Goal: Task Accomplishment & Management: Use online tool/utility

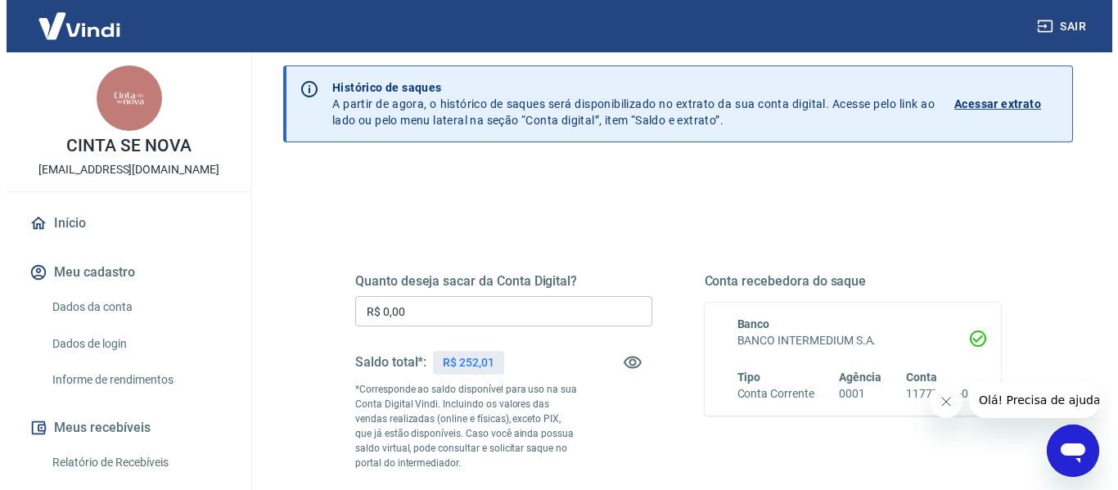
scroll to position [163, 0]
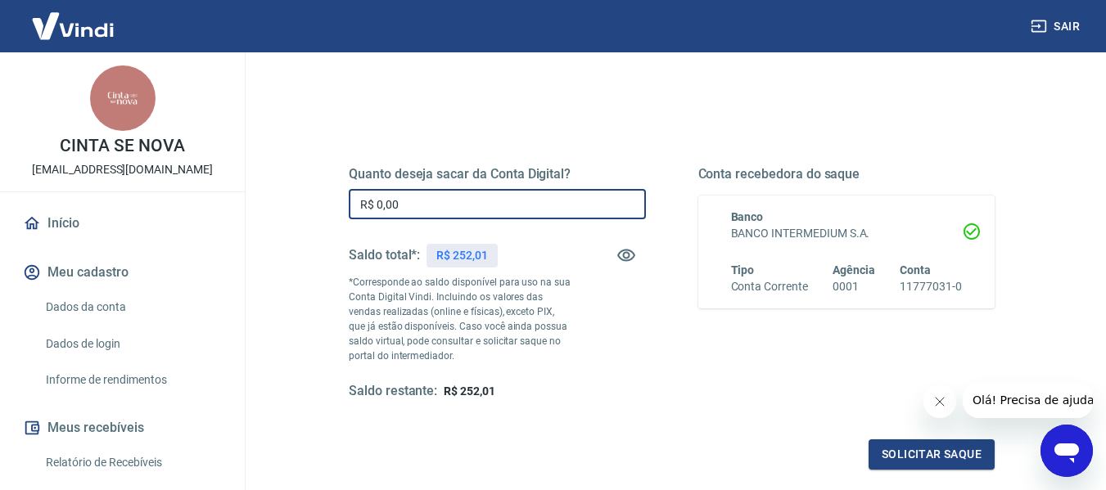
click at [487, 211] on input "R$ 0,00" at bounding box center [497, 204] width 297 height 30
type input "R$ 252,01"
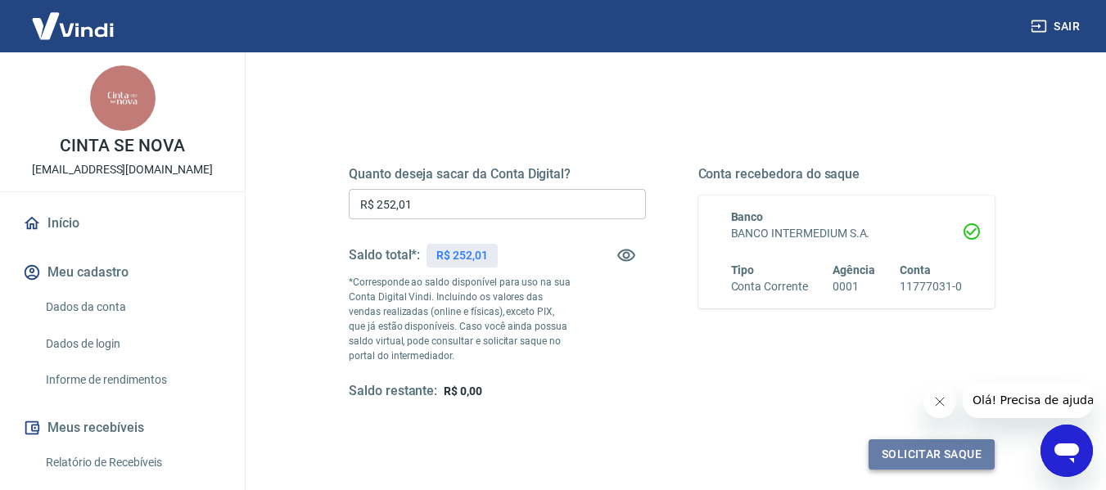
click at [924, 451] on button "Solicitar saque" at bounding box center [931, 455] width 126 height 30
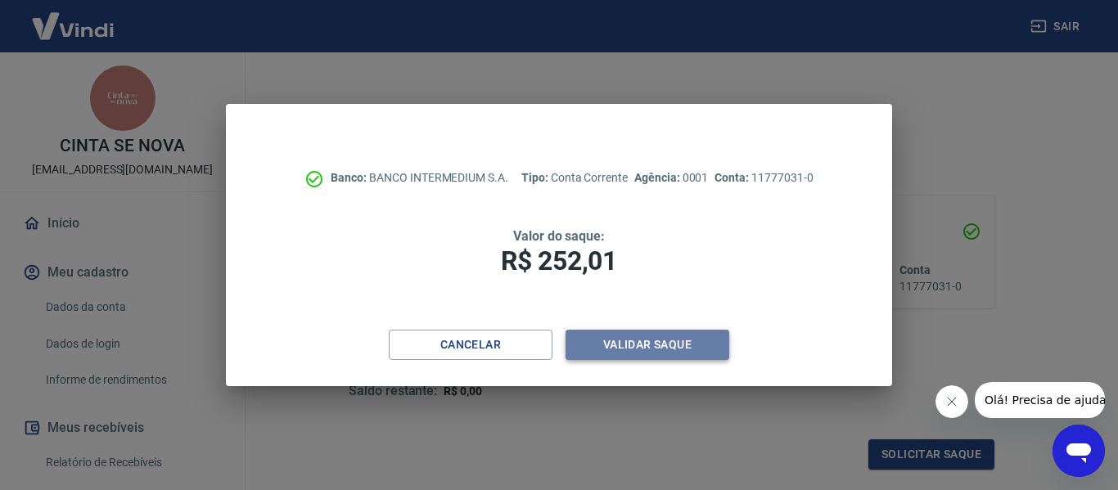
click at [676, 350] on button "Validar saque" at bounding box center [648, 345] width 164 height 30
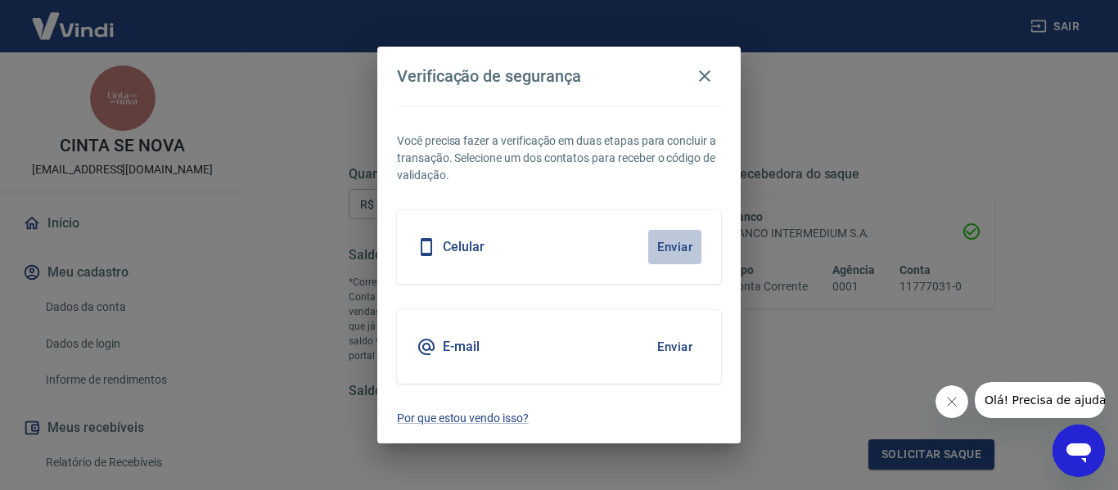
click at [681, 243] on button "Enviar" at bounding box center [674, 247] width 53 height 34
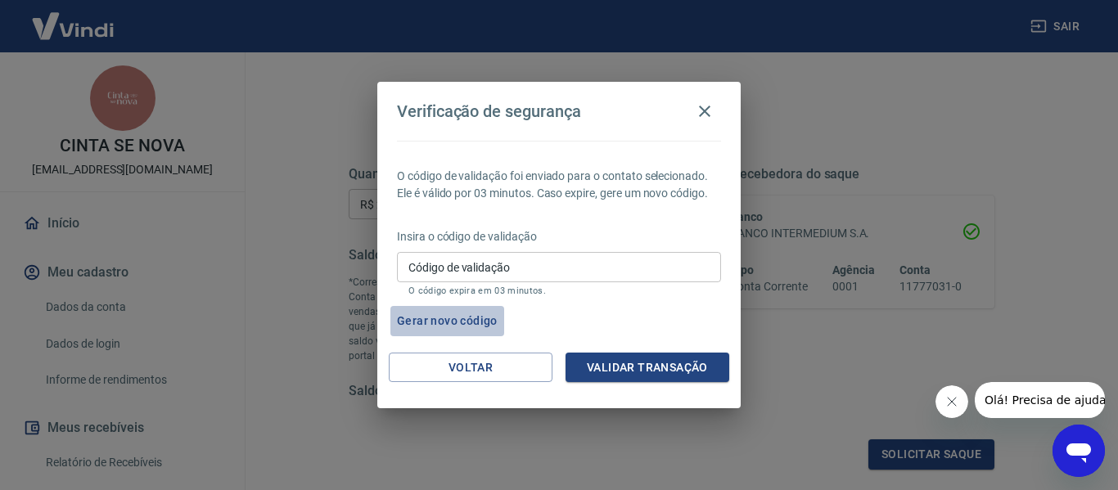
click at [472, 322] on button "Gerar novo código" at bounding box center [447, 321] width 114 height 30
click at [1029, 398] on span "Olá! Precisa de ajuda?" at bounding box center [1048, 400] width 128 height 13
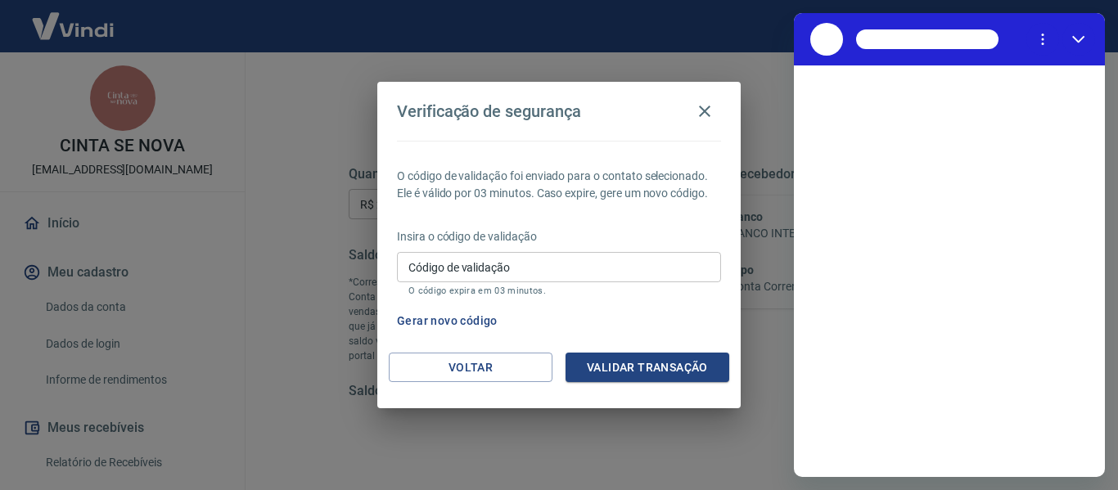
scroll to position [0, 0]
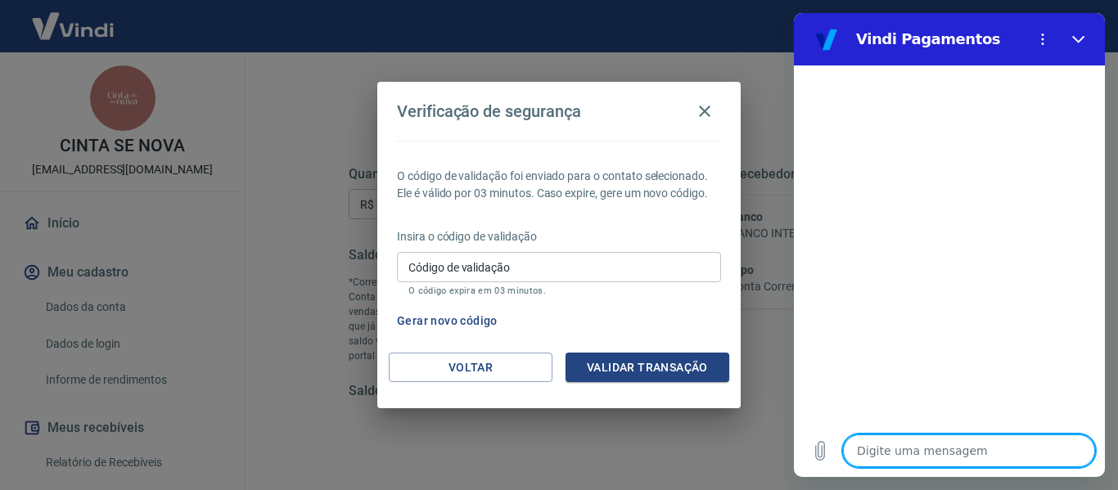
type textarea "N"
type textarea "x"
type textarea "Nã"
type textarea "x"
type textarea "Não"
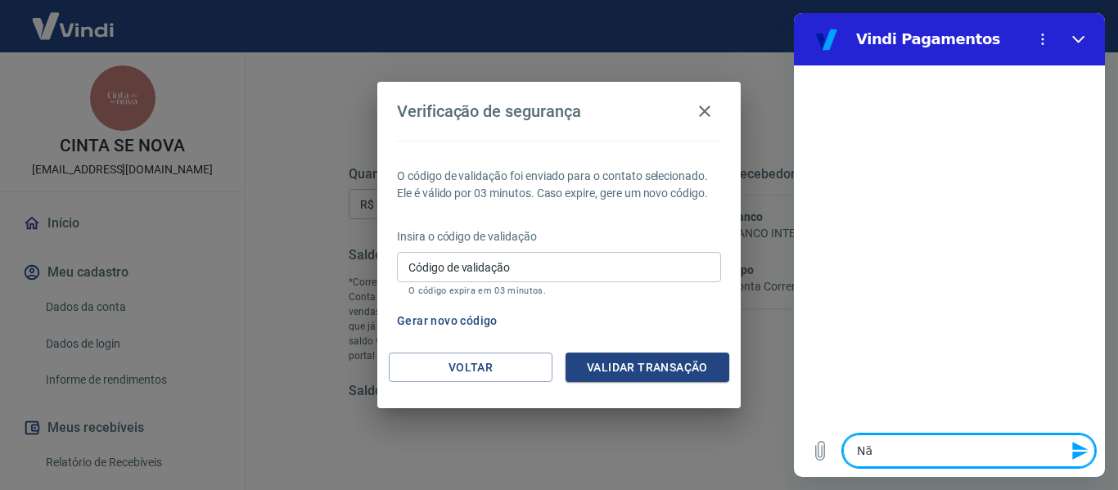
type textarea "x"
type textarea "Não"
type textarea "x"
type textarea "Não e"
type textarea "x"
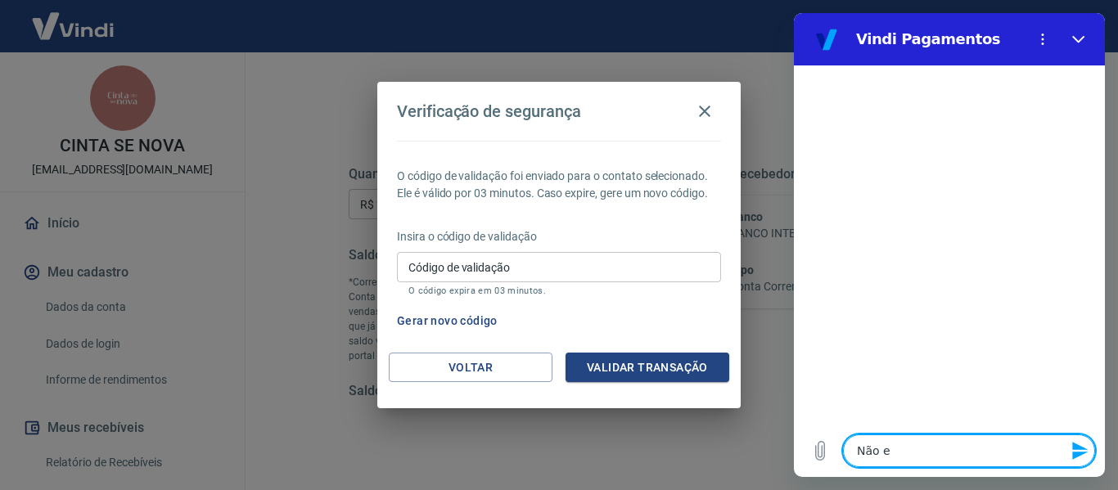
type textarea "Não es"
type textarea "x"
type textarea "Não e"
type textarea "x"
type textarea "Não"
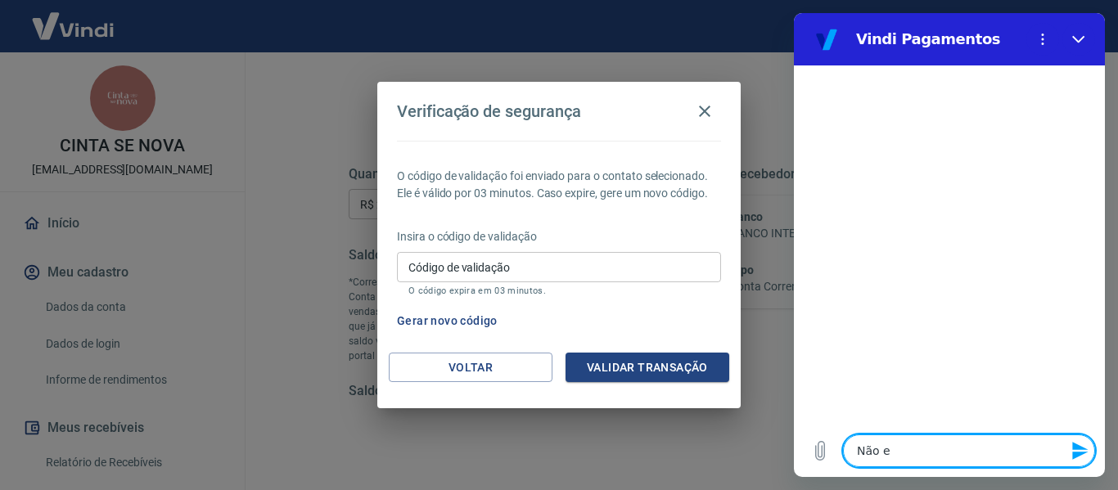
type textarea "x"
type textarea "Não e"
type textarea "x"
type textarea "Não es"
type textarea "x"
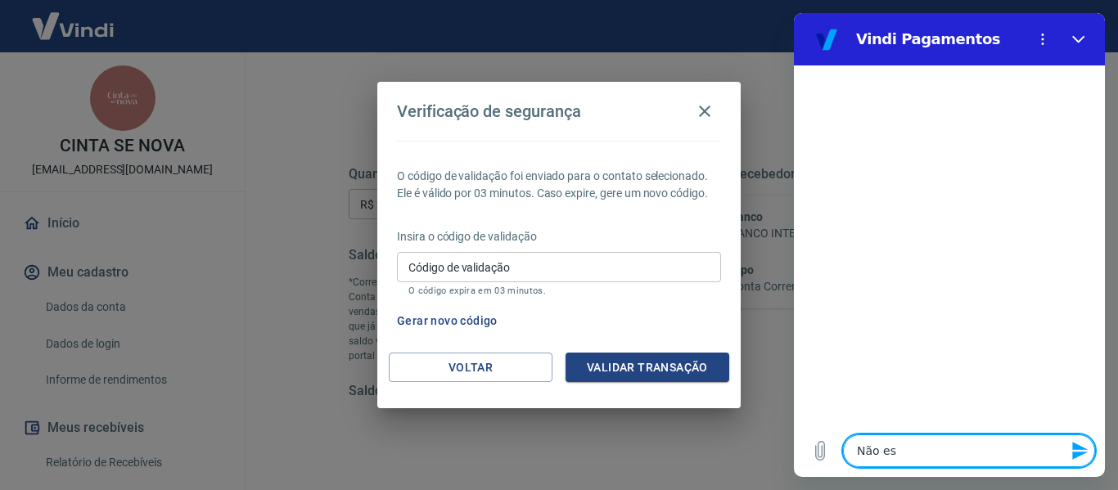
type textarea "Não est"
type textarea "x"
type textarea "Não esta"
type textarea "x"
type textarea "Não estam"
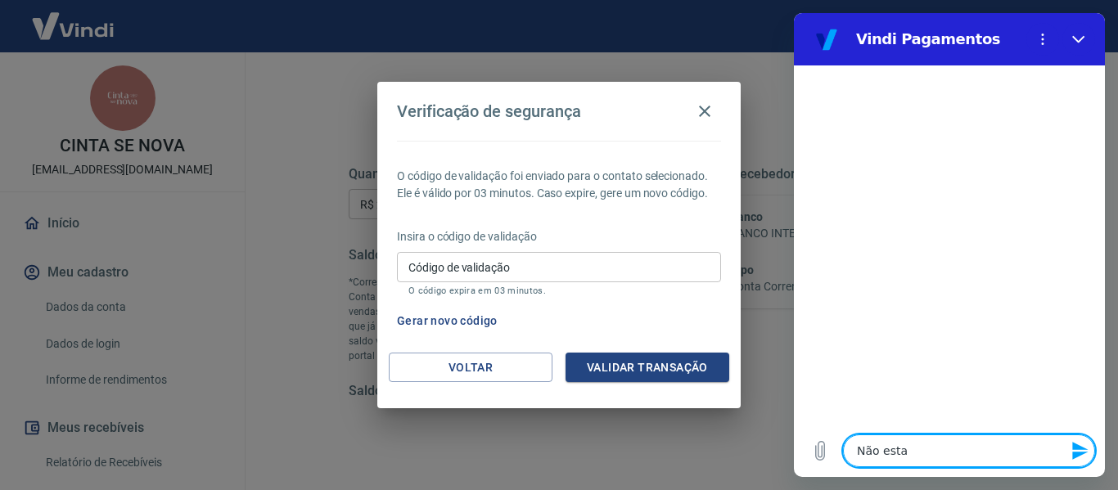
type textarea "x"
type textarea "Não estamo"
type textarea "x"
type textarea "Não estamos"
type textarea "x"
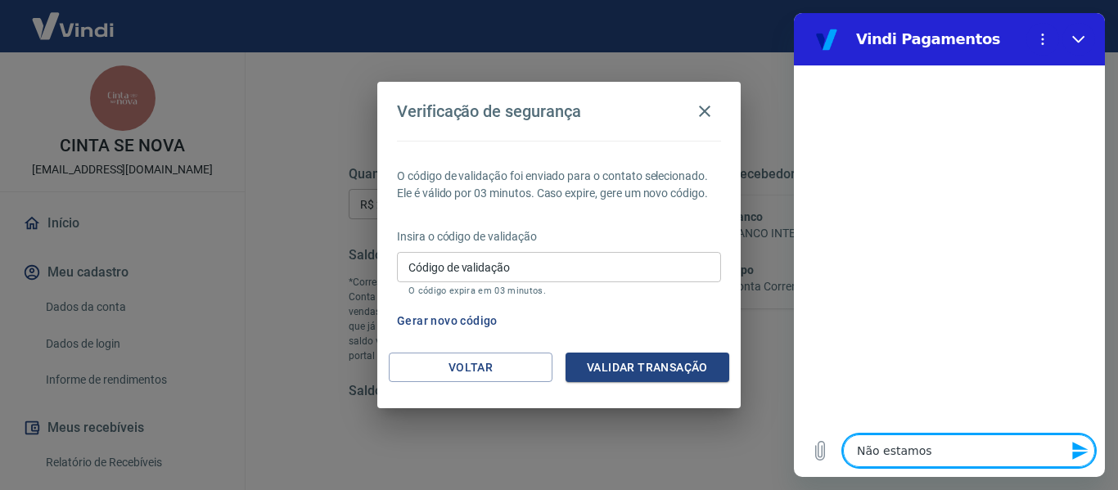
type textarea "Não estamosr"
type textarea "x"
type textarea "Não estamos"
type textarea "x"
type textarea "Não estamos"
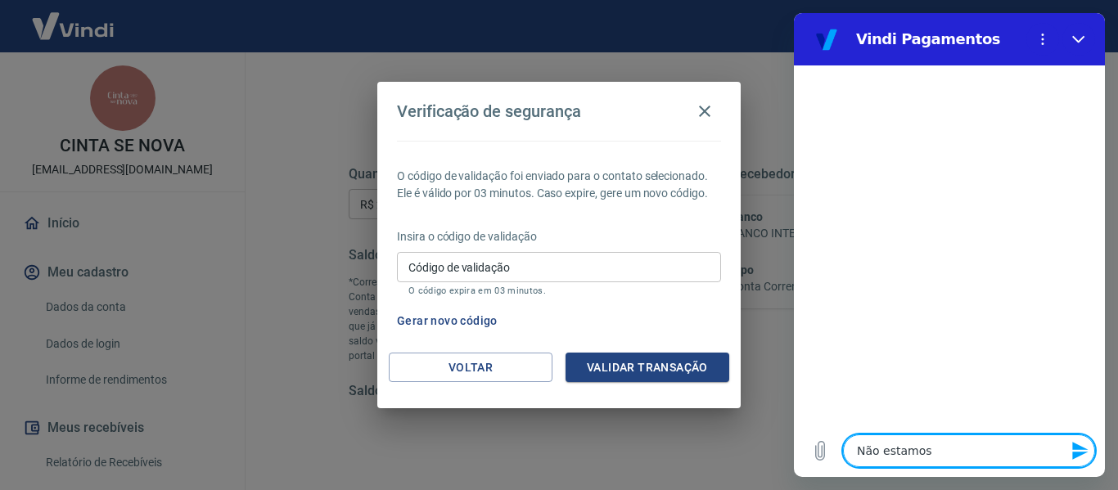
type textarea "x"
type textarea "Não estamos r"
type textarea "x"
type textarea "Não estamos re"
type textarea "x"
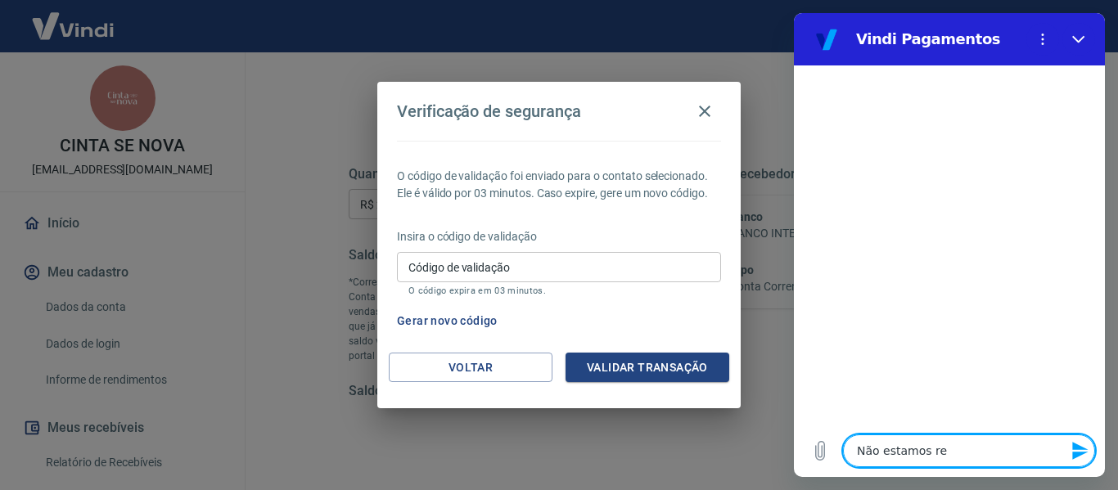
type textarea "Não estamos rec"
type textarea "x"
type textarea "Não estamos rece"
type textarea "x"
type textarea "Não estamos receb"
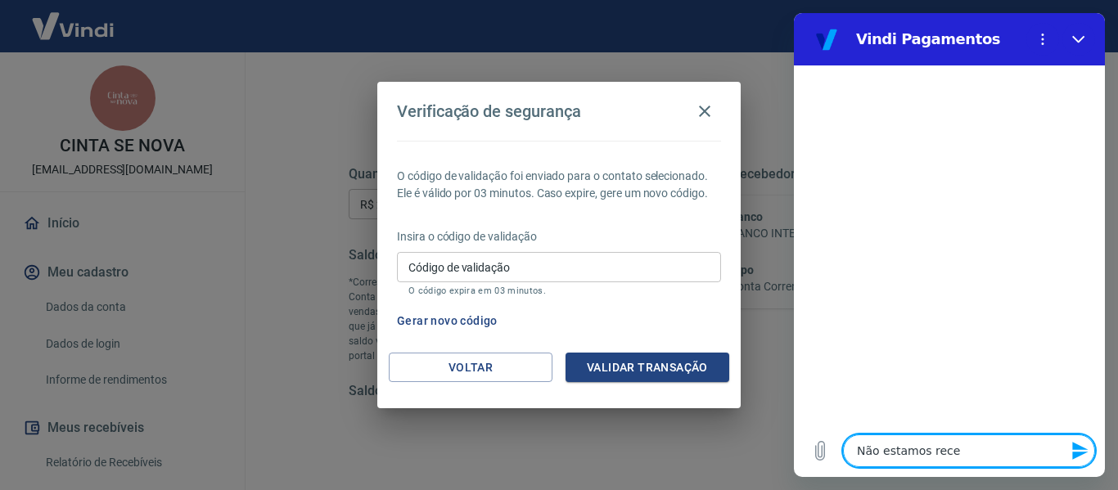
type textarea "x"
type textarea "Não estamos recebe"
type textarea "x"
type textarea "Não estamos receben"
type textarea "x"
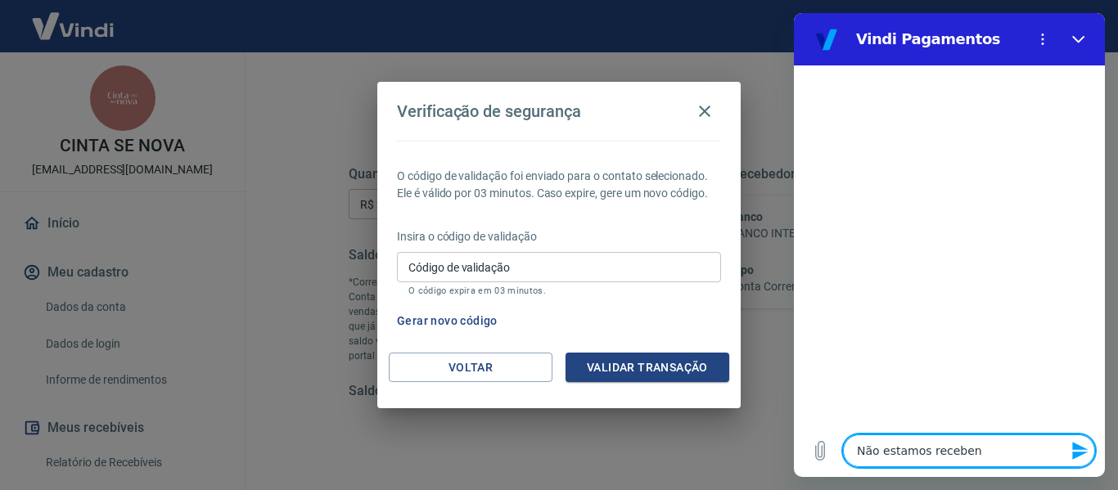
type textarea "Não estamos recebend"
type textarea "x"
type textarea "Não estamos recebendo"
type textarea "x"
type textarea "Não estamos recebendo"
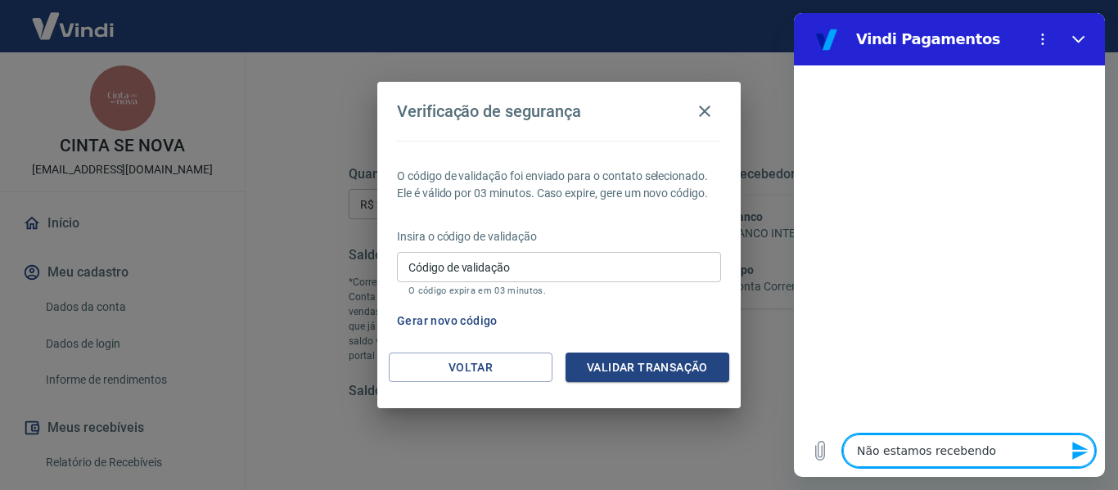
type textarea "x"
type textarea "Não estamos recebendo"
type textarea "x"
type textarea "Não estamos recebendo"
type textarea "x"
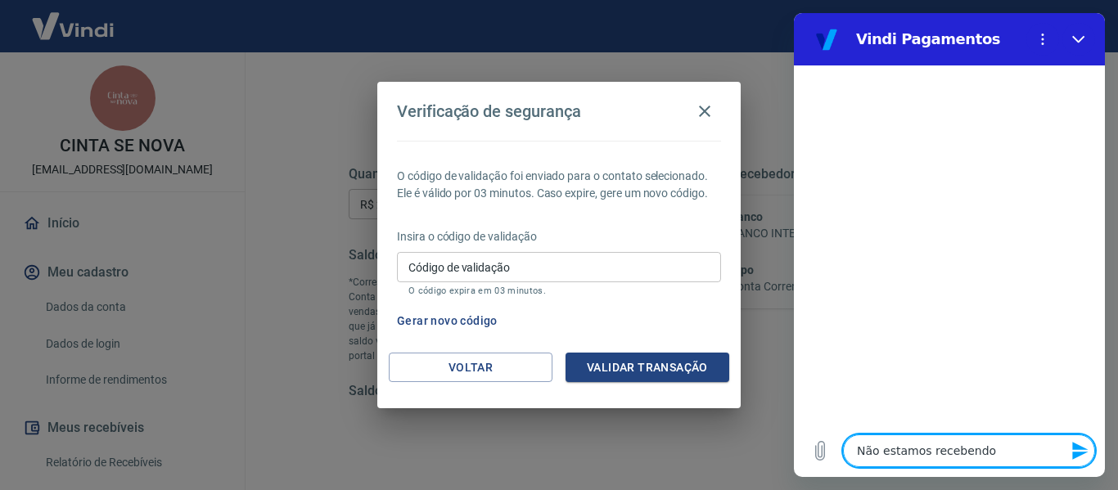
type textarea "Não estamos recebendo o"
type textarea "x"
type textarea "Não estamos recebendo o"
type textarea "x"
type textarea "Não estamos recebendo o c"
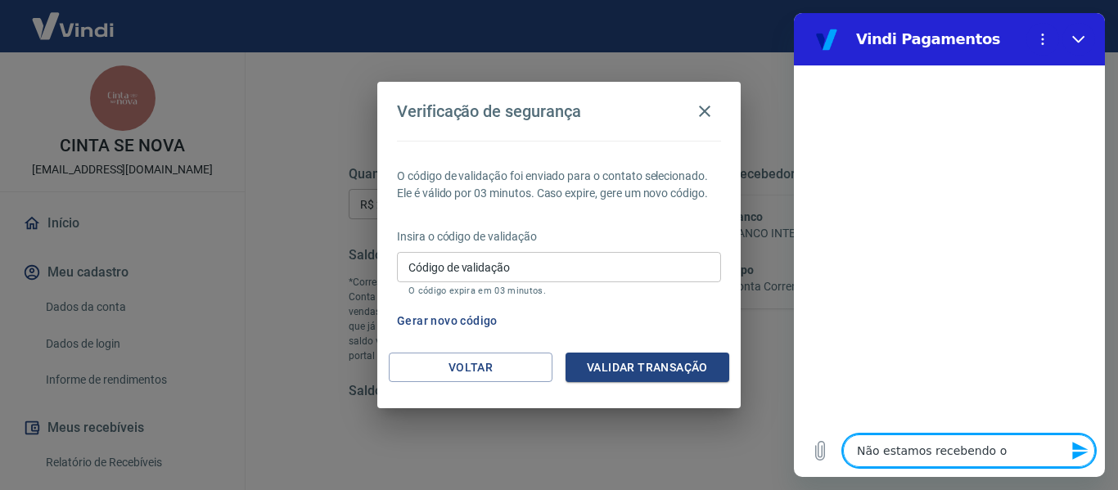
type textarea "x"
type textarea "Não estamos recebendo o có"
type textarea "x"
type textarea "Não estamos recebendo o cód"
type textarea "x"
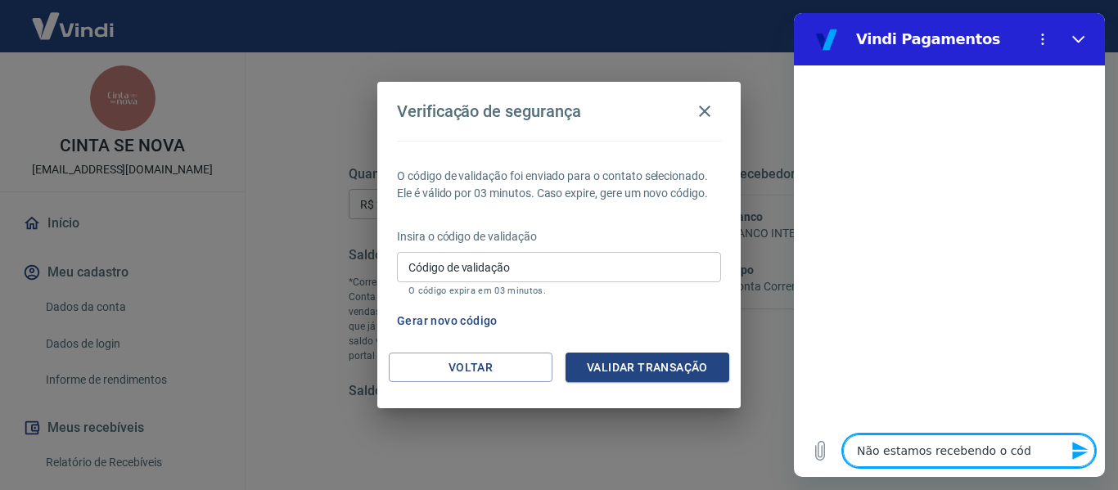
type textarea "Não estamos recebendo o códi"
type textarea "x"
type textarea "Não estamos recebendo o códig"
type textarea "x"
type textarea "Não estamos recebendo o código"
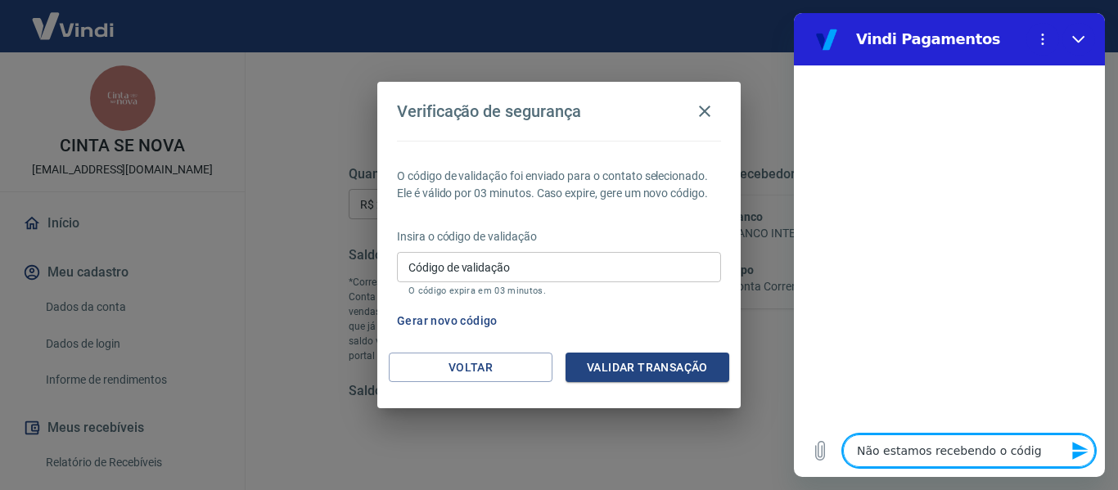
type textarea "x"
type textarea "Não estamos recebendo o código"
type textarea "x"
type textarea "Não estamos recebendo o código n"
type textarea "x"
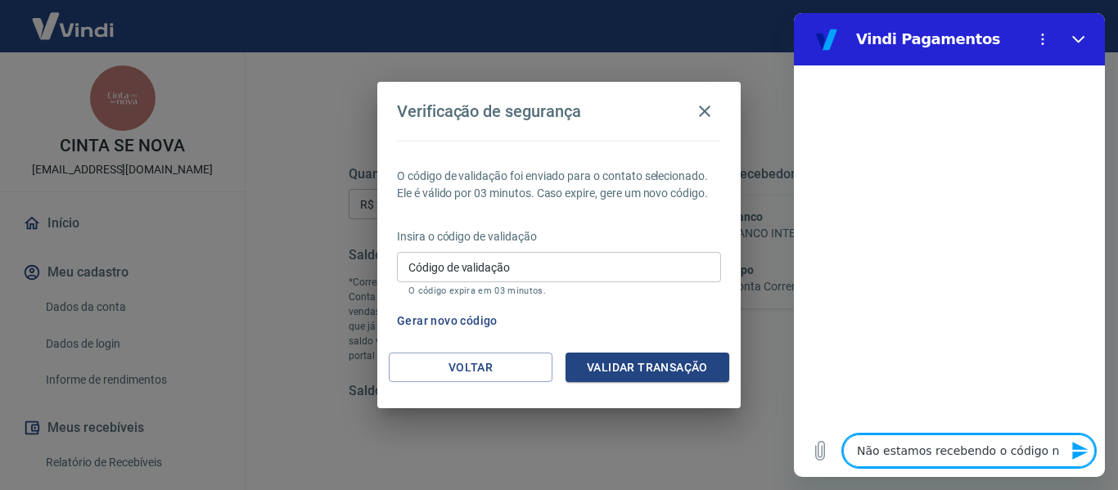
type textarea "Não estamos recebendo o código no"
type textarea "x"
type textarea "Não estamos recebendo o código n"
type textarea "x"
type textarea "Não estamos recebendo o código"
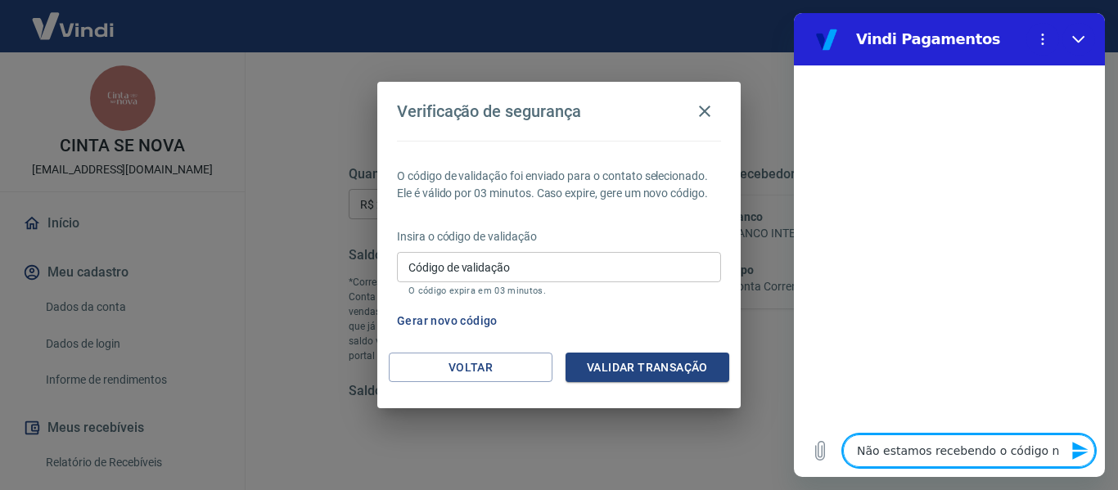
type textarea "x"
type textarea "Não estamos recebendo o código g"
type textarea "x"
type textarea "Não estamos recebendo o código ge"
type textarea "x"
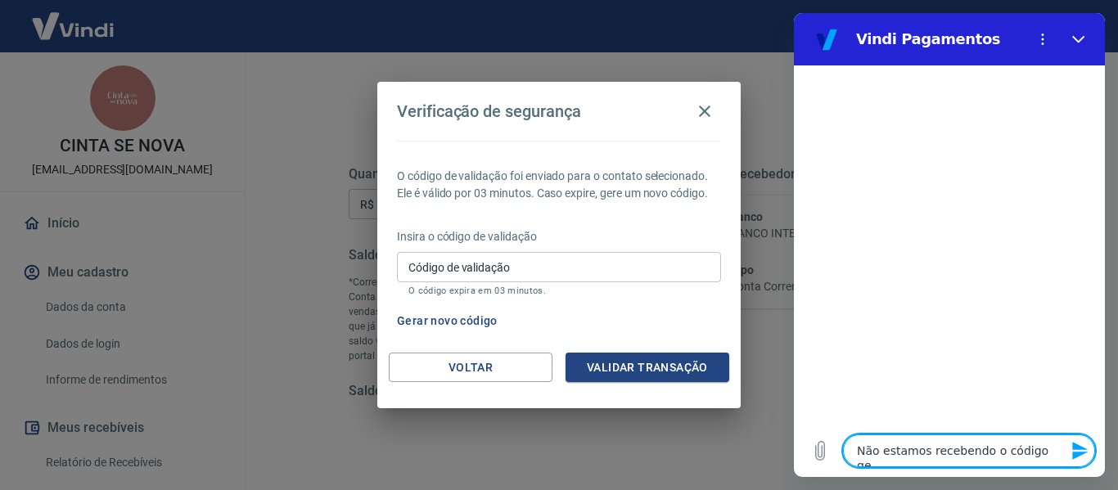
type textarea "Não estamos recebendo o código ger"
type textarea "x"
type textarea "Não estamos recebendo o código gera"
type textarea "x"
type textarea "Não estamos recebendo o código gerad"
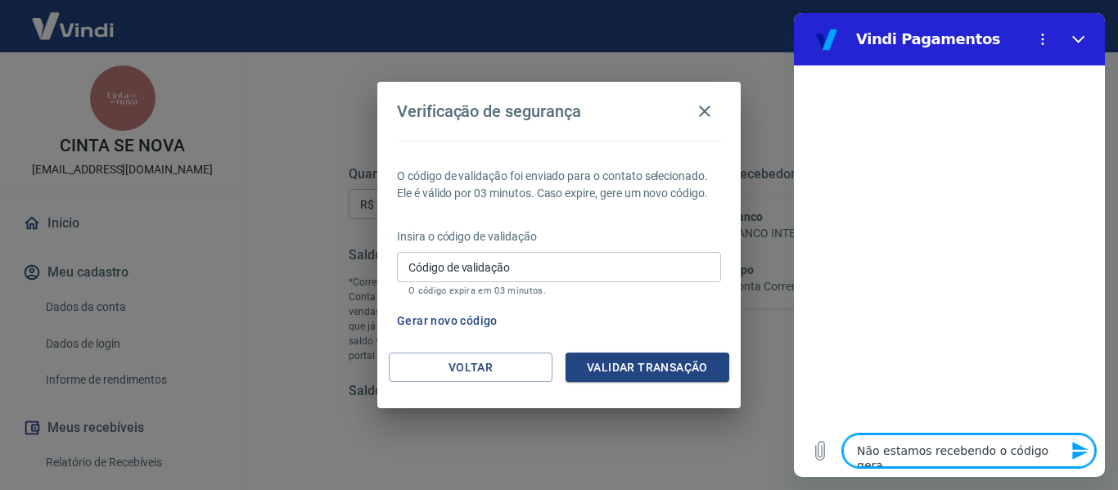
type textarea "x"
type textarea "Não estamos recebendo o código gerado"
type textarea "x"
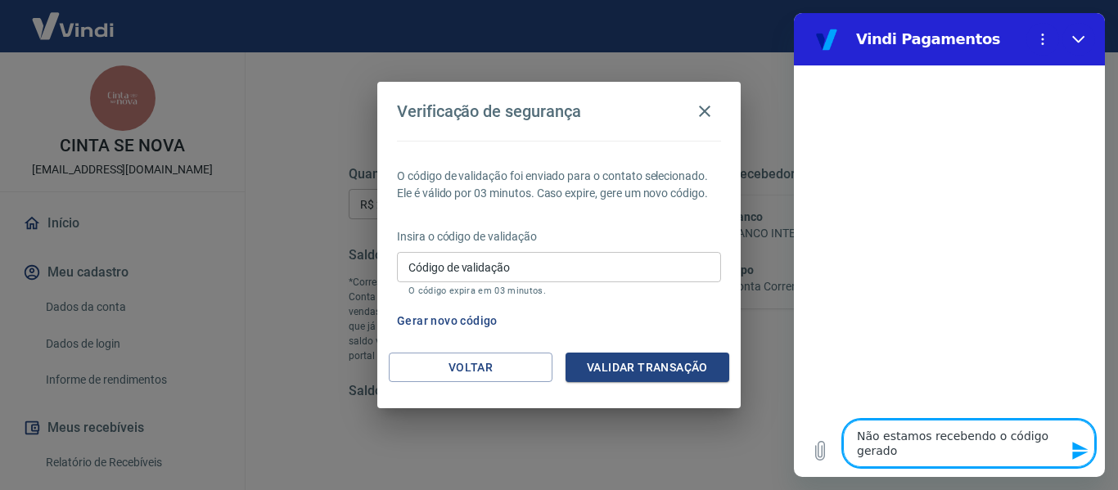
type textarea "Não estamos recebendo o código gerado"
type textarea "x"
type textarea "Não estamos recebendo o código gerado n"
type textarea "x"
type textarea "Não estamos recebendo o código gerado no"
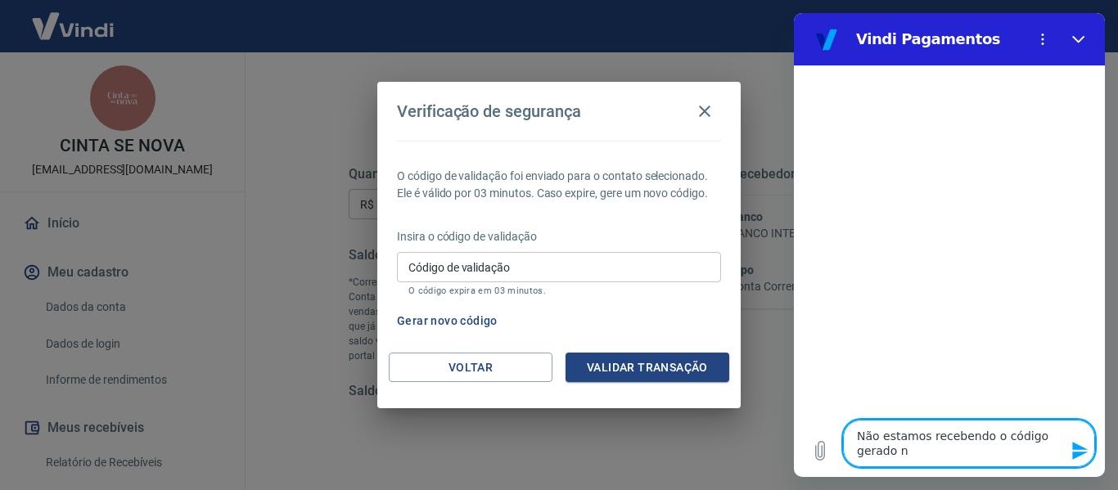
type textarea "x"
type textarea "Não estamos recebendo o código gerado no"
type textarea "x"
type textarea "Não estamos recebendo o código gerado no p"
type textarea "x"
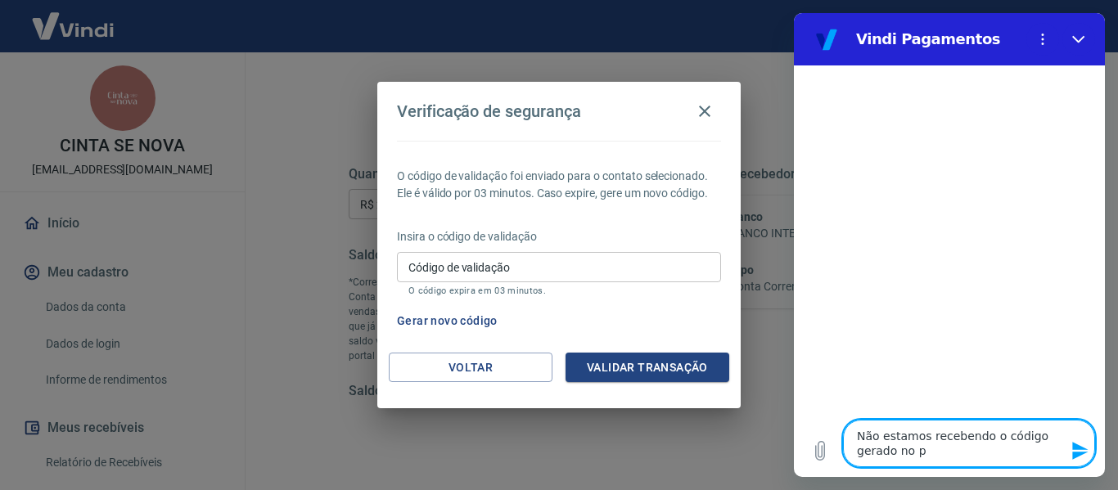
type textarea "Não estamos recebendo o código gerado no pr"
type textarea "x"
type textarea "Não estamos recebendo o código gerado no pro"
type textarea "x"
type textarea "Não estamos recebendo o código gerado no proc"
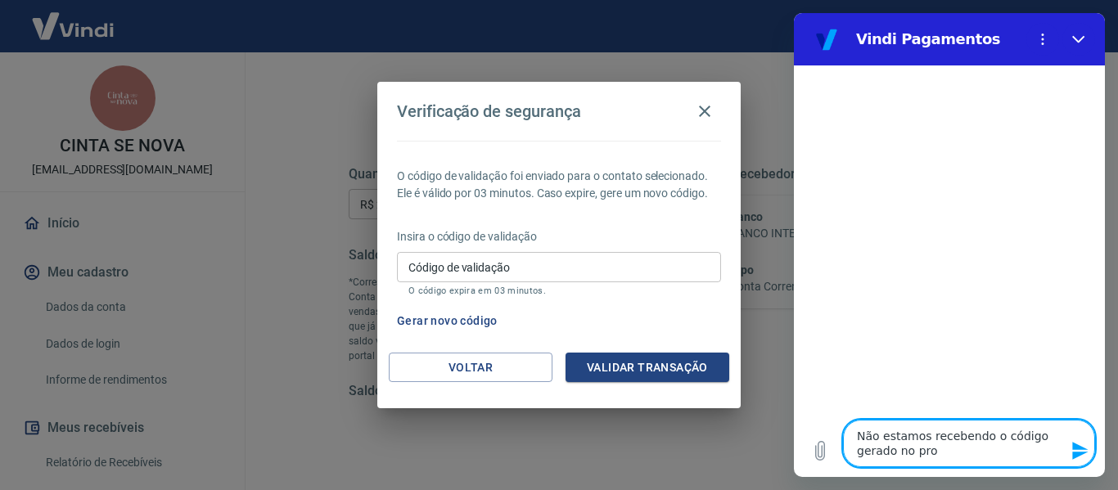
type textarea "x"
type textarea "Não estamos recebendo o código gerado no proce"
type textarea "x"
type textarea "Não estamos recebendo o código gerado no proces"
type textarea "x"
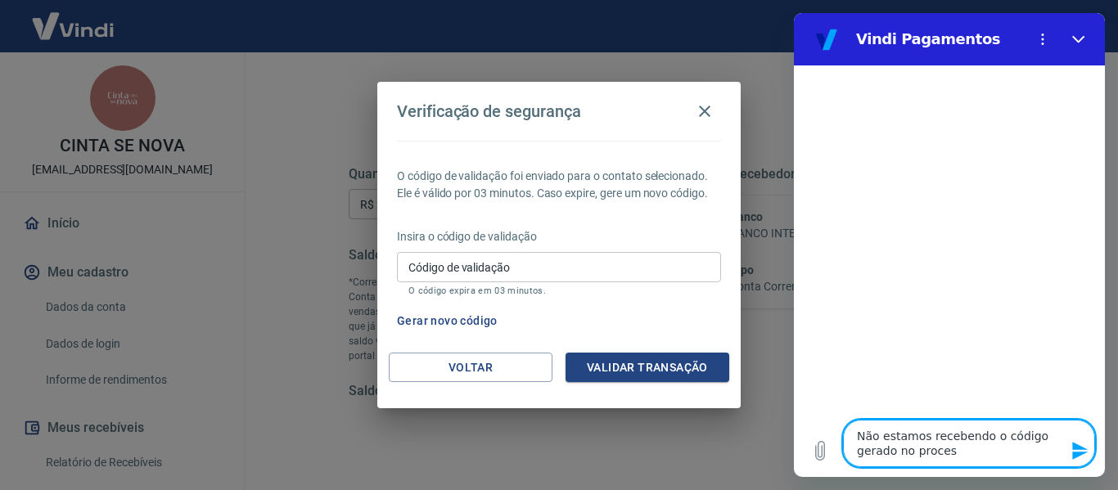
type textarea "Não estamos recebendo o código gerado no process"
type textarea "x"
type textarea "Não estamos recebendo o código gerado no processo"
type textarea "x"
type textarea "Não estamos recebendo o código gerado no processo"
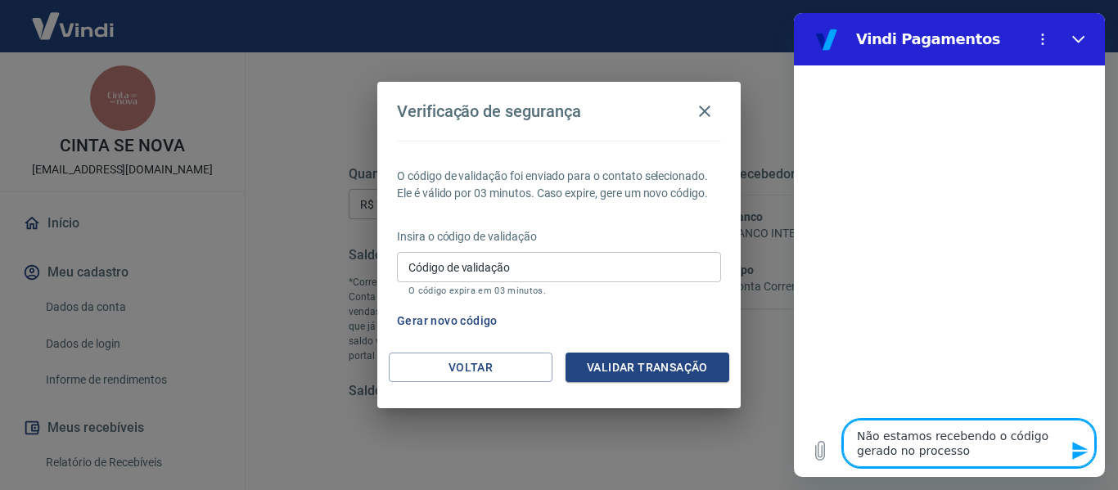
type textarea "x"
type textarea "Não estamos recebendo o código gerado no processo d"
type textarea "x"
type textarea "Não estamos recebendo o código gerado no processo de"
type textarea "x"
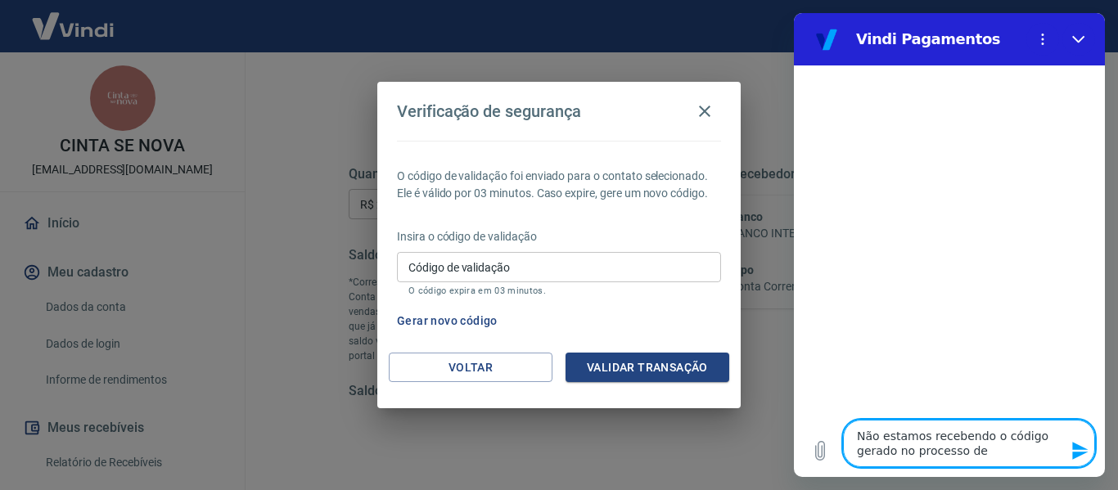
type textarea "Não estamos recebendo o código gerado no processo de"
type textarea "x"
type textarea "Não estamos recebendo o código gerado no processo de a"
type textarea "x"
type textarea "Não estamos recebendo o código gerado no processo de au"
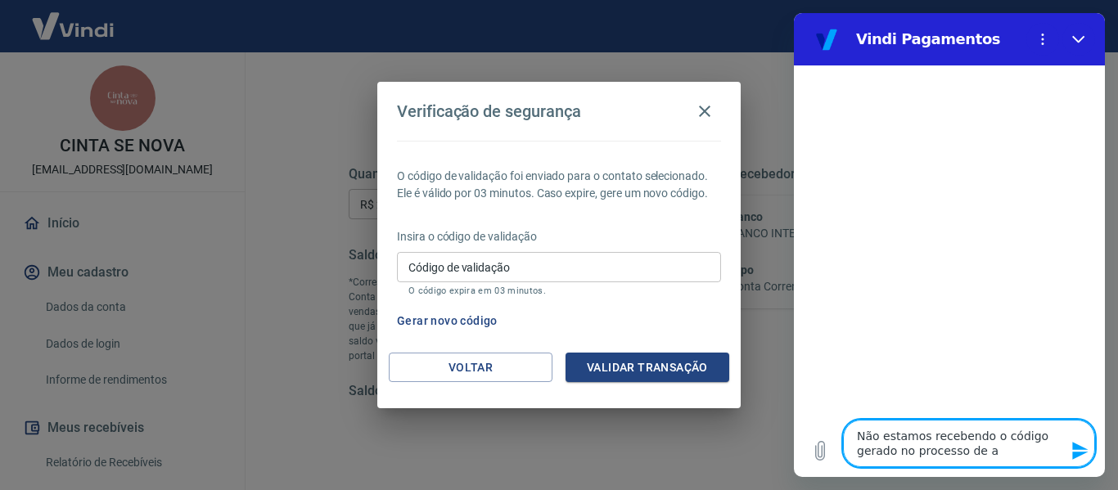
type textarea "x"
type textarea "Não estamos recebendo o código gerado no processo de aut"
type textarea "x"
type textarea "Não estamos recebendo o código gerado no processo de auto"
type textarea "x"
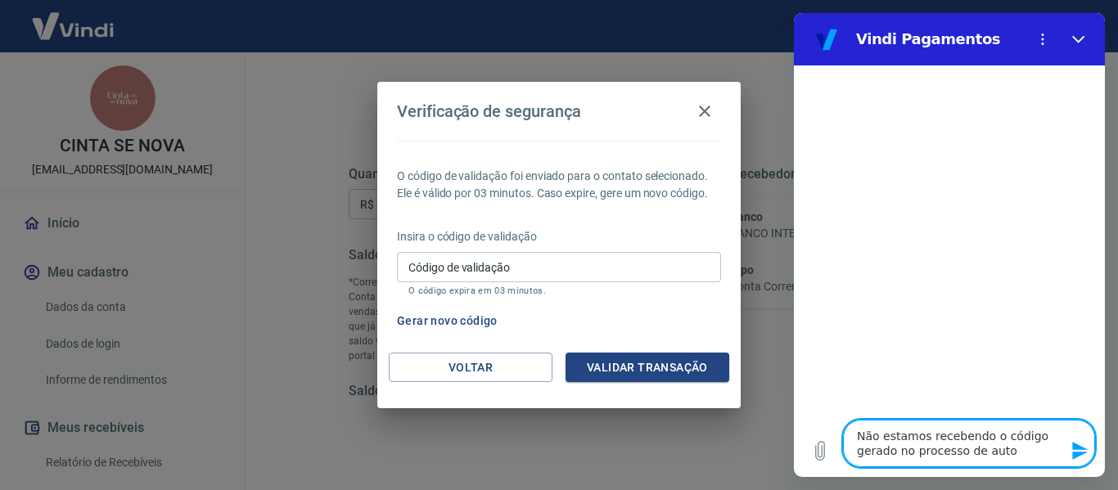
type textarea "Não estamos recebendo o código gerado no processo de autor"
type textarea "x"
type textarea "Não estamos recebendo o código gerado no processo de autori"
type textarea "x"
type textarea "Não estamos recebendo o código gerado no processo de autoriz"
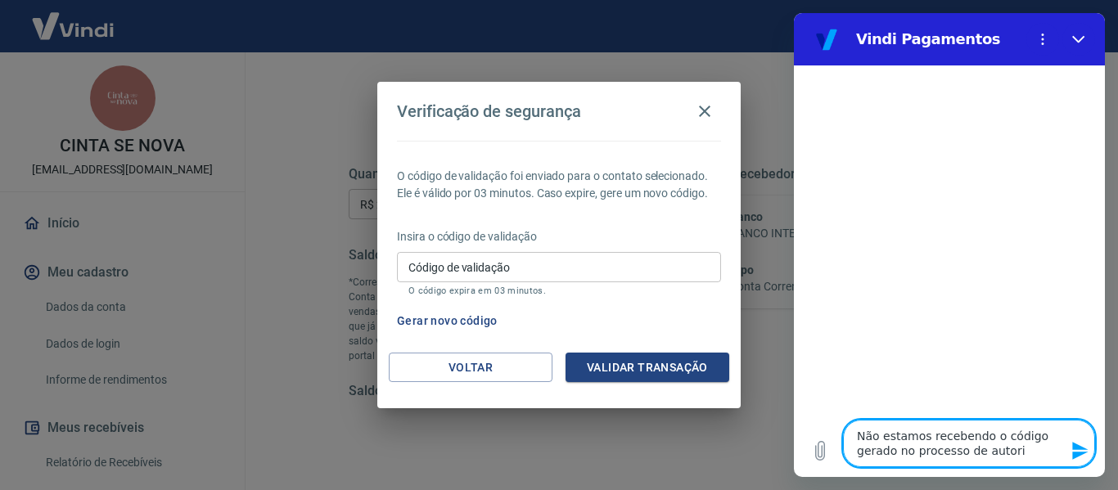
type textarea "x"
type textarea "Não estamos recebendo o código gerado no processo de autoriza"
type textarea "x"
type textarea "Não estamos recebendo o código gerado no processo de autorizaç"
type textarea "x"
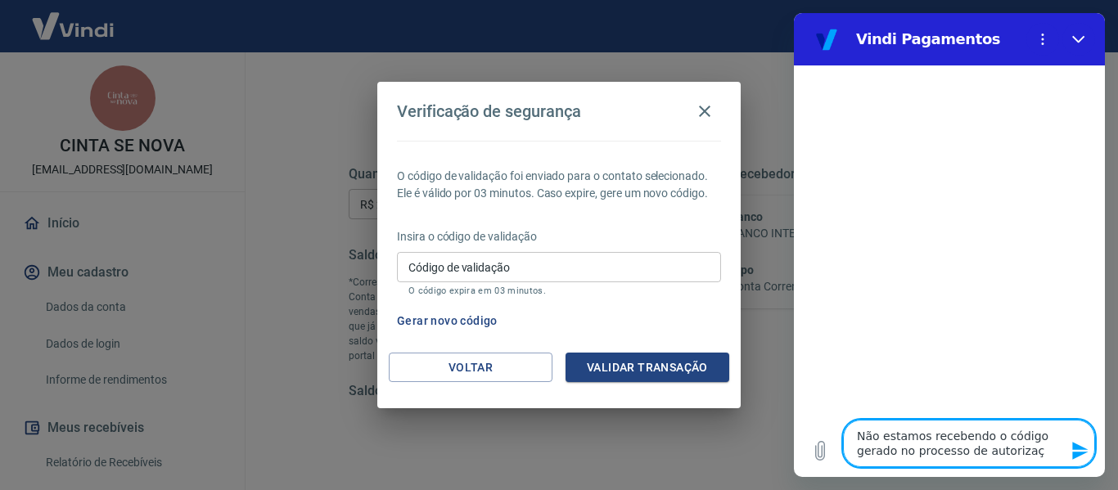
type textarea "Não estamos recebendo o código gerado no processo de autorizaça"
type textarea "x"
type textarea "Não estamos recebendo o código gerado no processo de autorizaçao"
type textarea "x"
type textarea "Não estamos recebendo o código gerado no processo de autorizaçao"
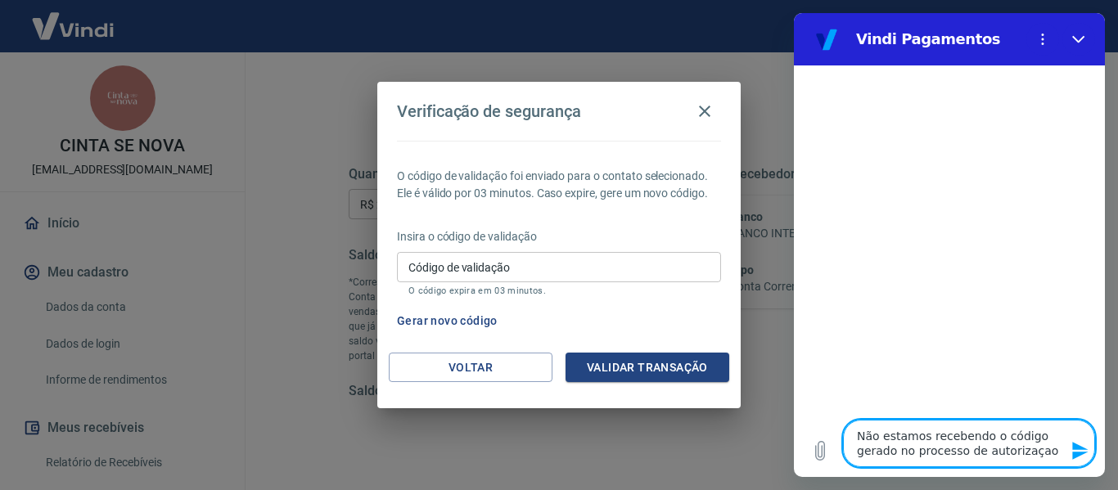
type textarea "x"
type textarea "Não estamos recebendo o código gerado no processo de autorizaçao p"
type textarea "x"
type textarea "Não estamos recebendo o código gerado no processo de autorizaçao pa"
type textarea "x"
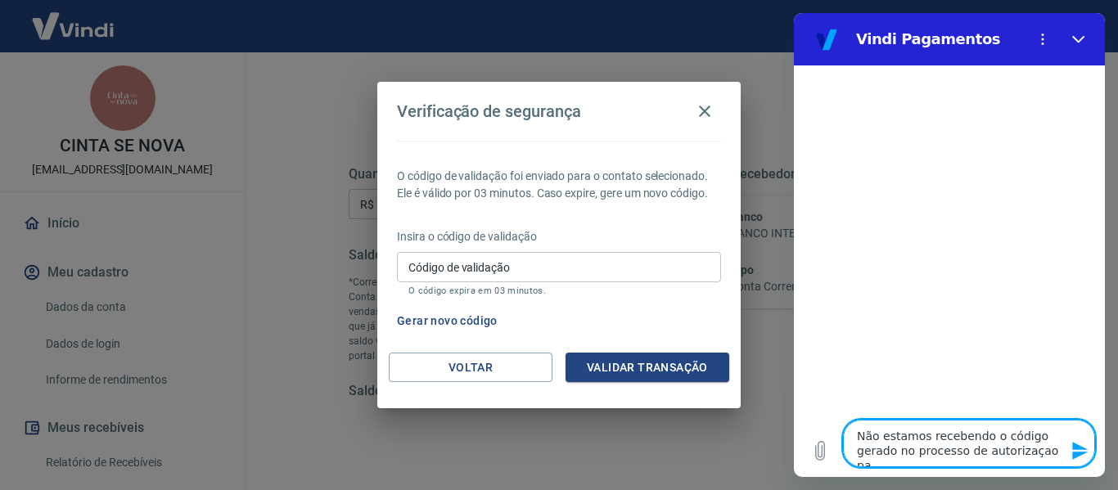
type textarea "Não estamos recebendo o código gerado no processo de autorizaçao par"
type textarea "x"
type textarea "Não estamos recebendo o código gerado no processo de autorizaçao para"
type textarea "x"
type textarea "Não estamos recebendo o código gerado no processo de autorizaçao para"
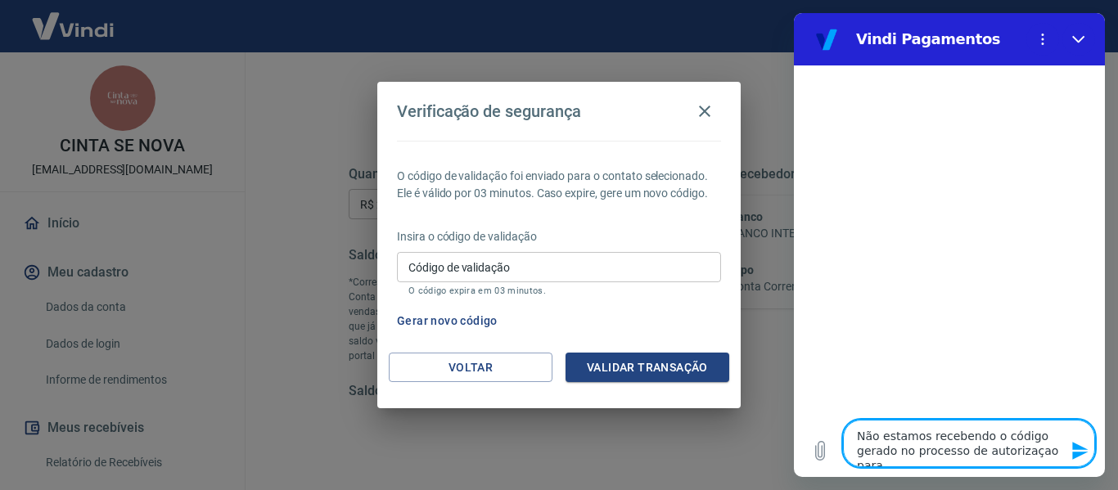
type textarea "x"
type textarea "Não estamos recebendo o código gerado no processo de autorizaçao para o"
type textarea "x"
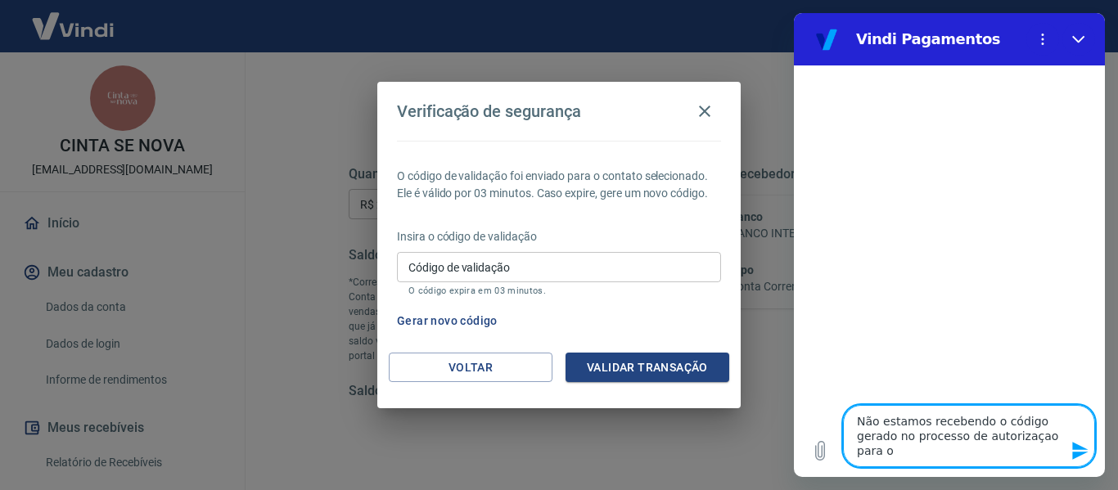
type textarea "Não estamos recebendo o código gerado no processo de autorizaçao para o"
type textarea "x"
type textarea "Não estamos recebendo o código gerado no processo de autorizaçao para o r"
type textarea "x"
type textarea "Não estamos recebendo o código gerado no processo de autorizaçao para o re"
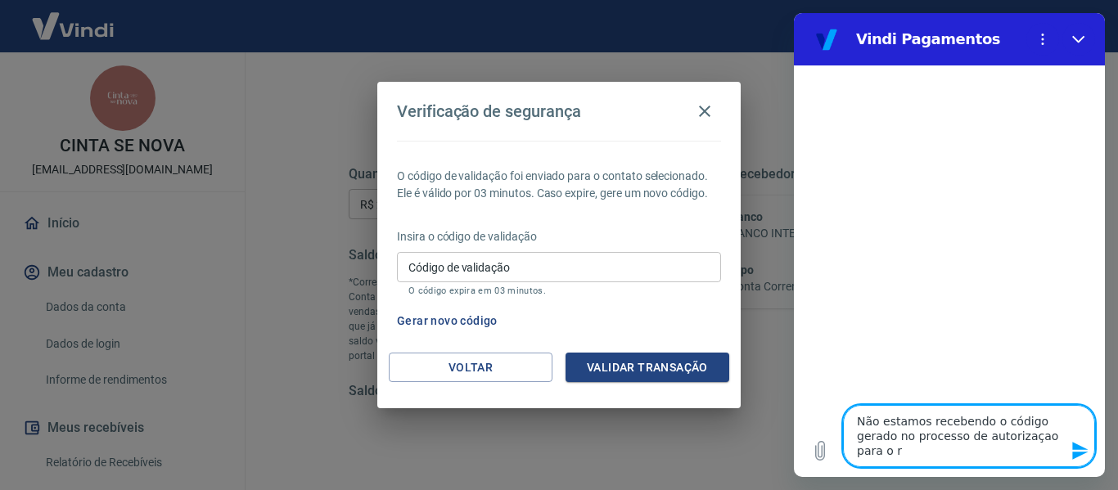
type textarea "x"
type textarea "Não estamos recebendo o código gerado no processo de autorizaçao para o r"
type textarea "x"
type textarea "Não estamos recebendo o código gerado no processo de autorizaçao para o"
type textarea "x"
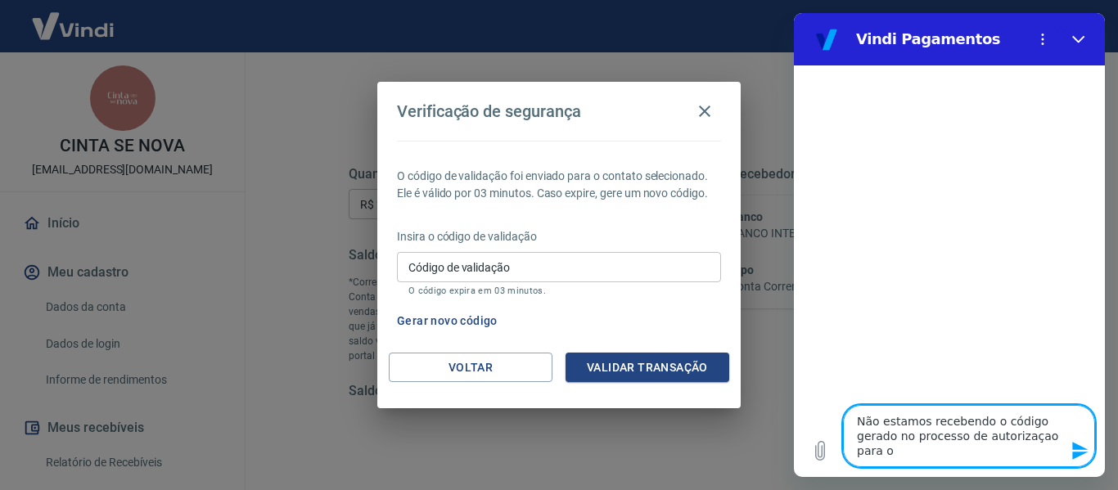
type textarea "Não estamos recebendo o código gerado no processo de autorizaçao para o s"
type textarea "x"
type textarea "Não estamos recebendo o código gerado no processo de autorizaçao para o sa"
type textarea "x"
type textarea "Não estamos recebendo o código gerado no processo de autorizaçao para o saq"
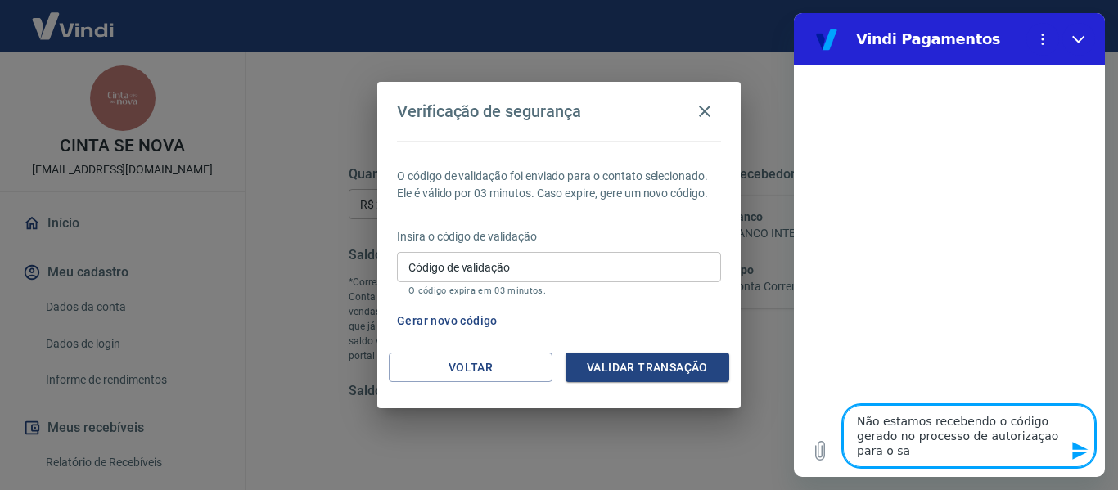
type textarea "x"
type textarea "Não estamos recebendo o código gerado no processo de autorizaçao para o saqe"
type textarea "x"
type textarea "Não estamos recebendo o código gerado no processo de autorizaçao para o saq"
type textarea "x"
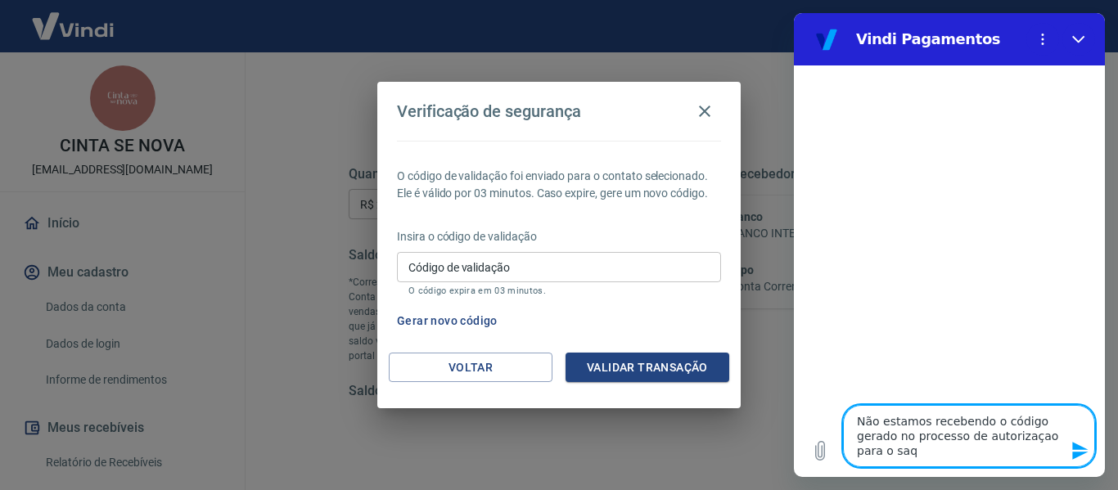
type textarea "Não estamos recebendo o código gerado no processo de autorizaçao para o sa"
type textarea "x"
type textarea "Não estamos recebendo o código gerado no processo de autorizaçao para o s"
type textarea "x"
type textarea "Não estamos recebendo o código gerado no processo de autorizaçao para o"
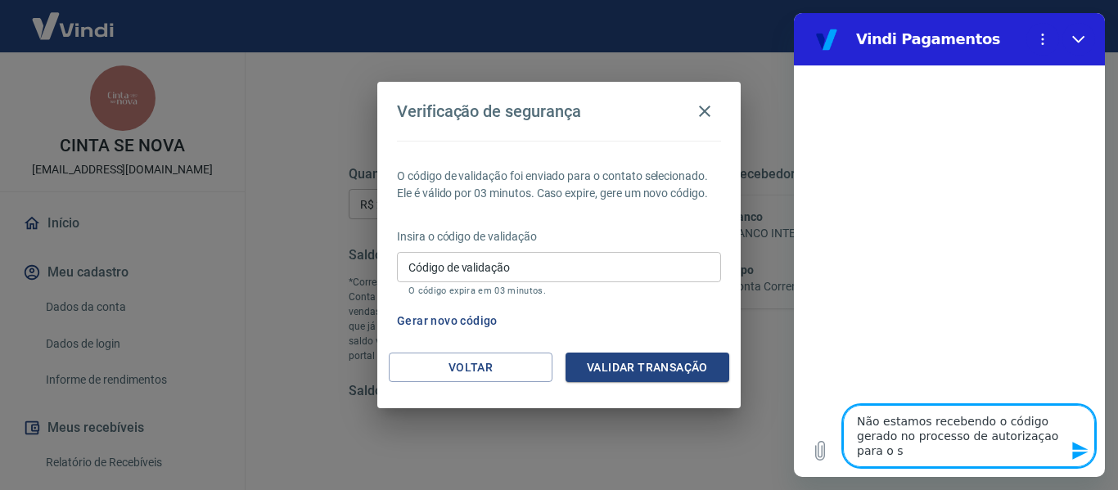
type textarea "x"
type textarea "Não estamos recebendo o código gerado no processo de autorizaçao para o"
type textarea "x"
type textarea "Não estamos recebendo o código gerado no processo de autorizaçao para"
type textarea "x"
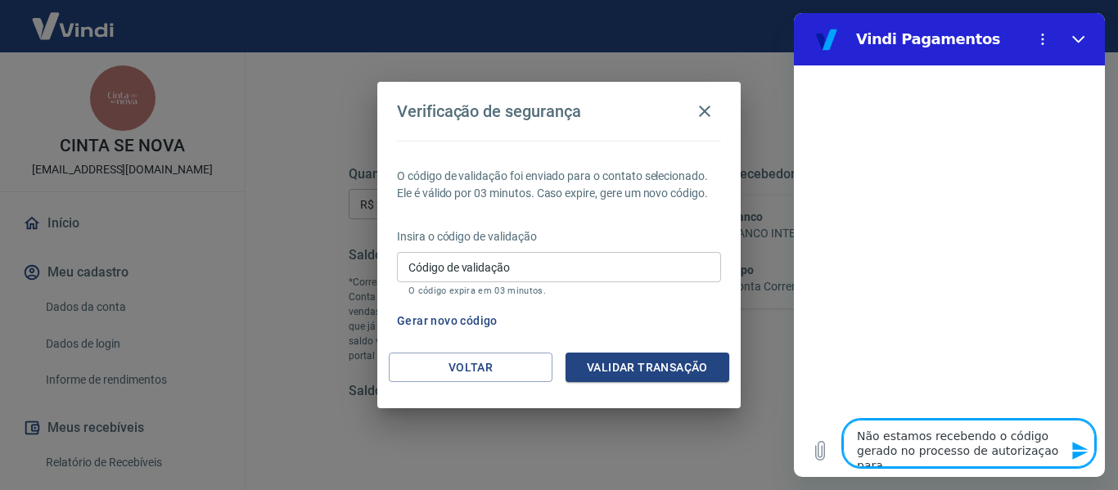
type textarea "Não estamos recebendo o código gerado no processo de autorizaçao para"
type textarea "x"
type textarea "Não estamos recebendo o código gerado no processo de autorizaçao par"
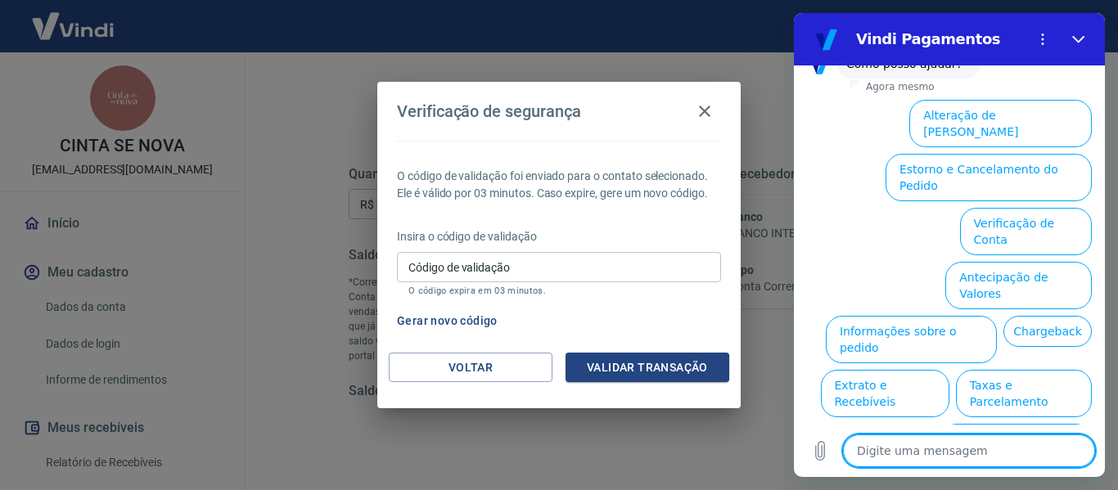
scroll to position [216, 0]
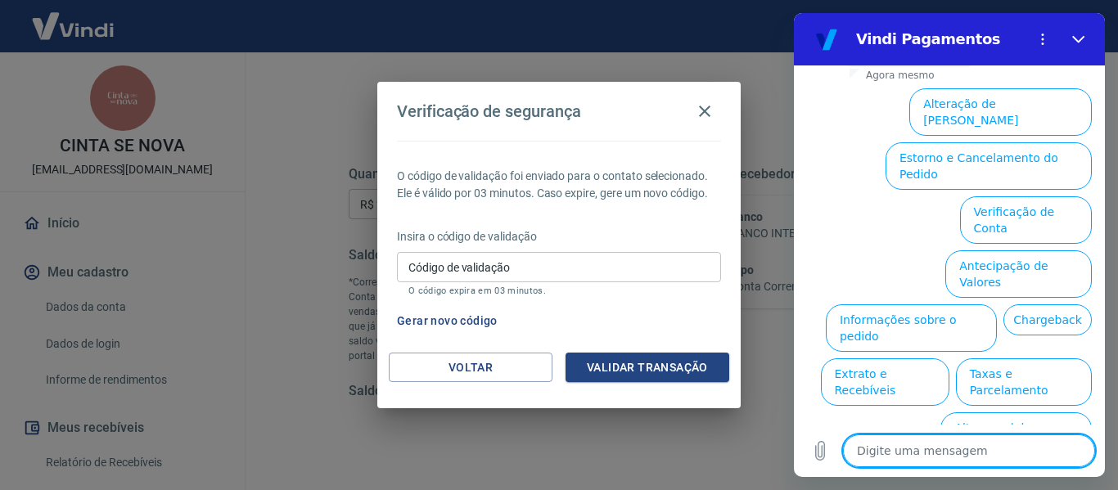
drag, startPoint x: 1099, startPoint y: 228, endPoint x: 1899, endPoint y: 293, distance: 802.3
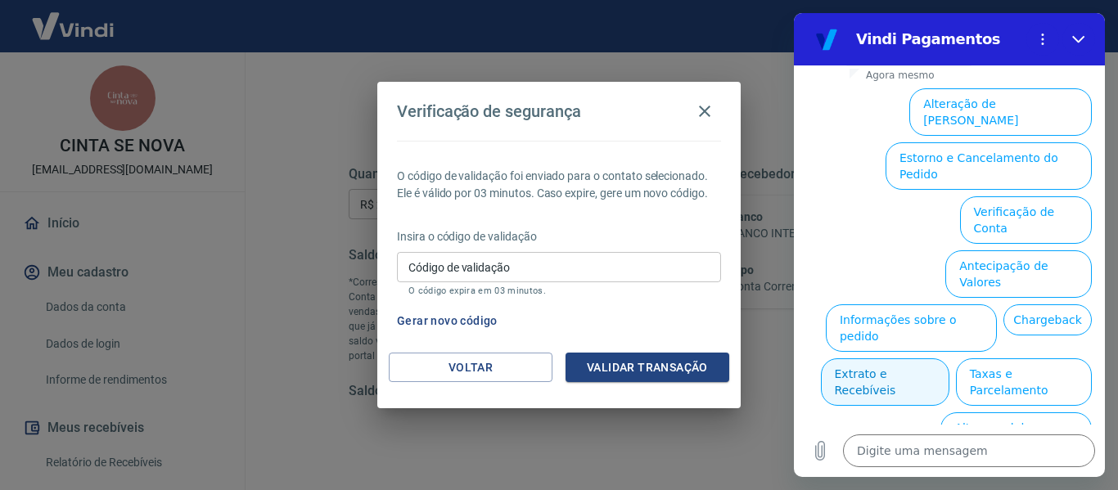
click at [949, 359] on button "Extrato e Recebíveis" at bounding box center [885, 382] width 129 height 47
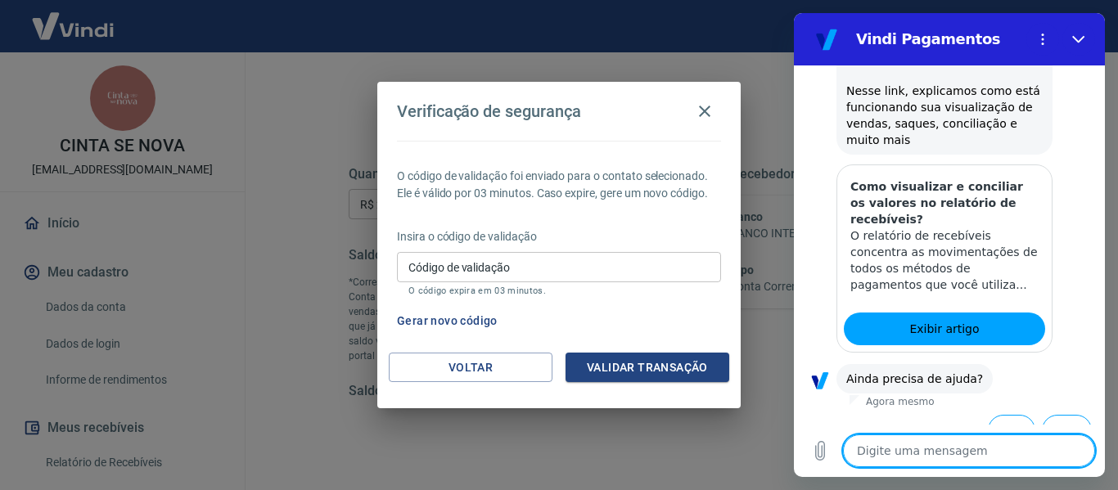
scroll to position [362, 0]
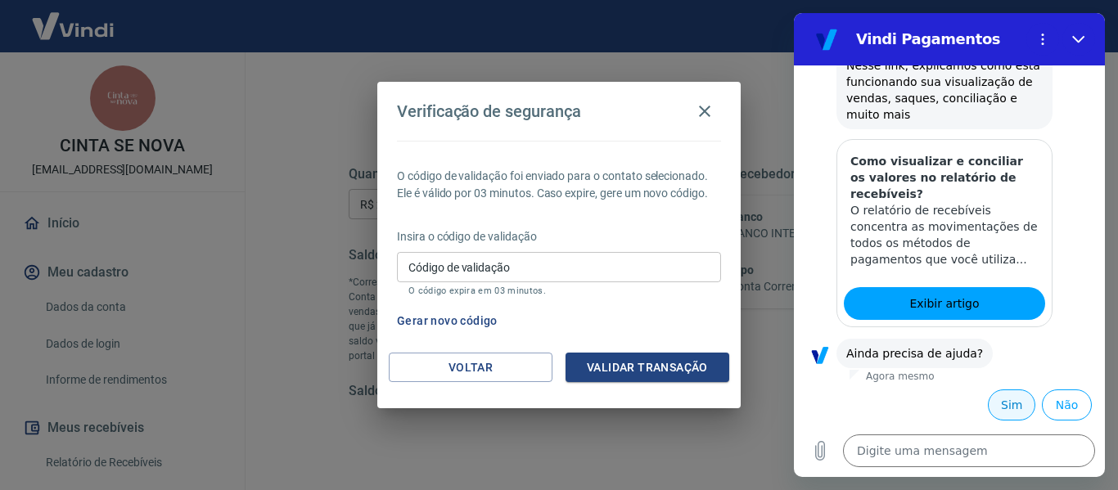
click at [990, 413] on button "Sim" at bounding box center [1011, 405] width 47 height 31
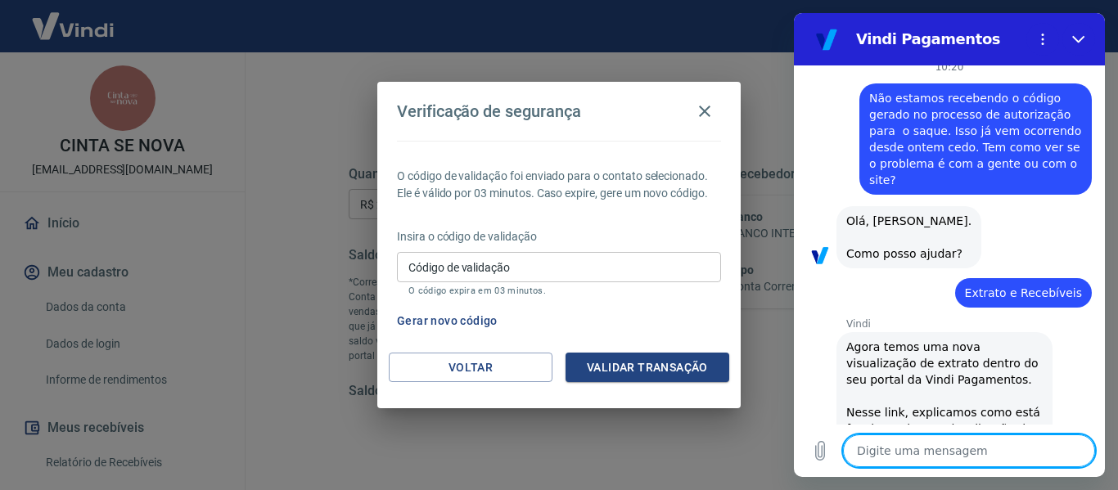
scroll to position [20, 0]
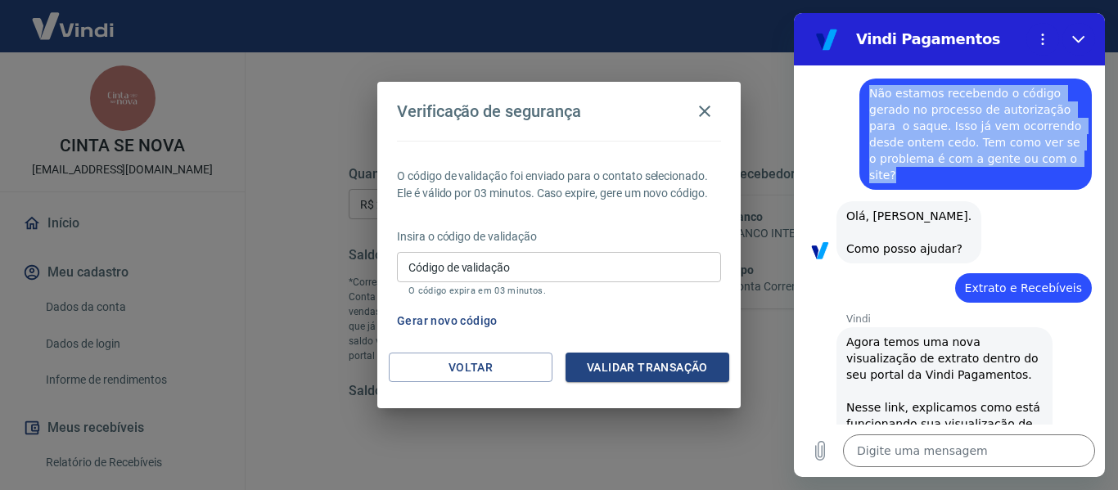
drag, startPoint x: 869, startPoint y: 91, endPoint x: 1008, endPoint y: 170, distance: 159.5
click at [1008, 170] on span "Não estamos recebendo o código gerado no processo de autorização para o saque. …" at bounding box center [975, 134] width 213 height 98
copy span "Não estamos recebendo o código gerado no processo de autorização para o saque. …"
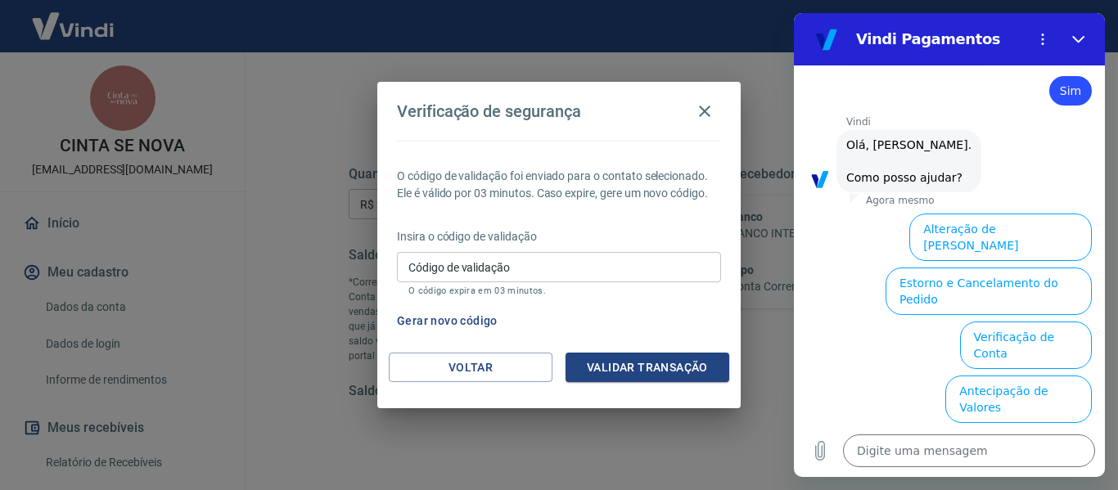
scroll to position [789, 0]
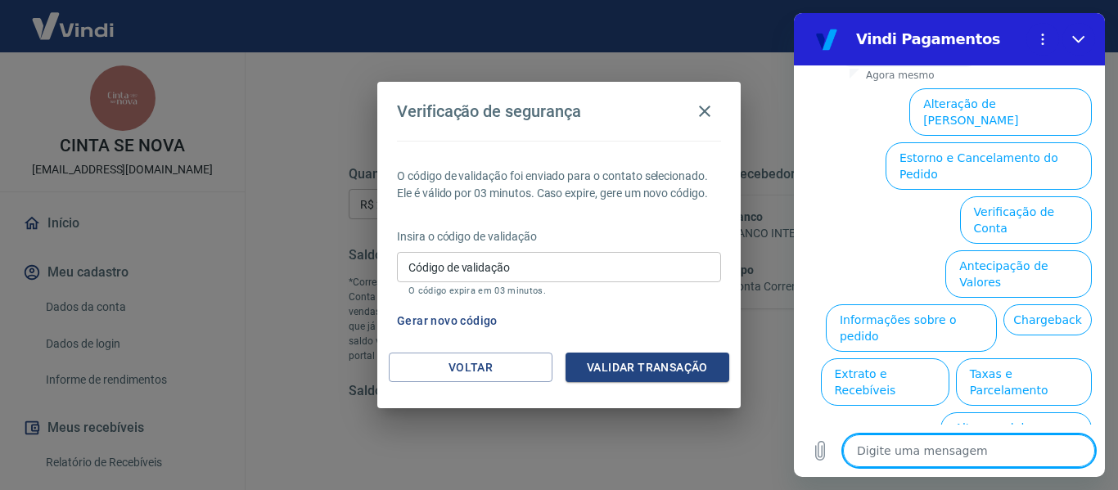
click at [989, 449] on textarea at bounding box center [969, 451] width 252 height 33
paste textarea "Não estamos recebendo o código gerado no processo de autorização para o saque. …"
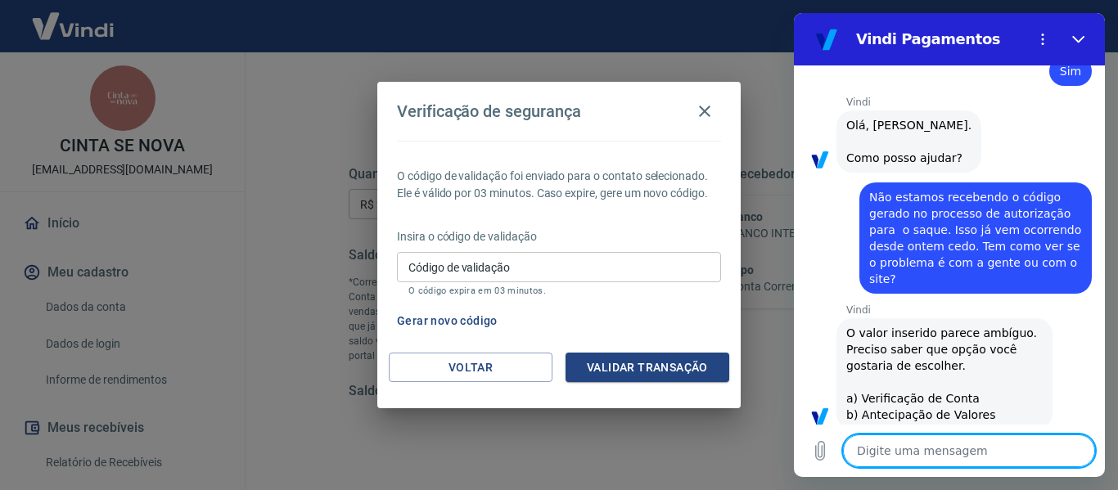
scroll to position [707, 0]
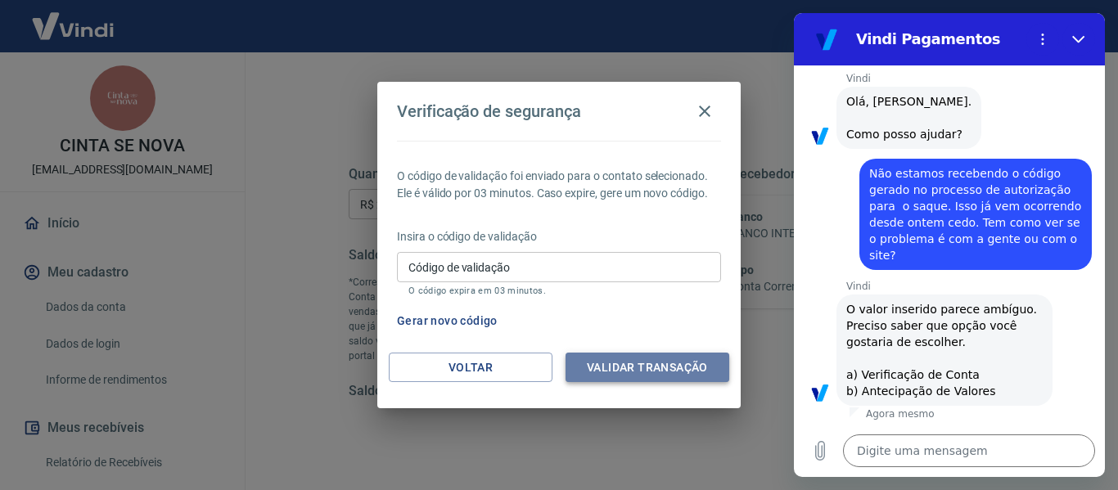
click at [667, 369] on button "Validar transação" at bounding box center [648, 368] width 164 height 30
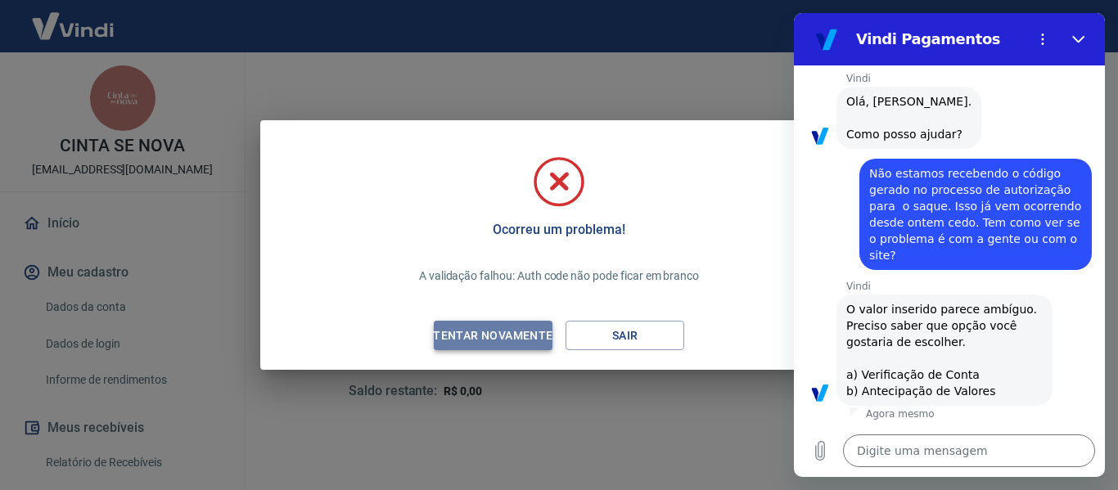
click at [500, 333] on div "Tentar novamente" at bounding box center [492, 336] width 159 height 20
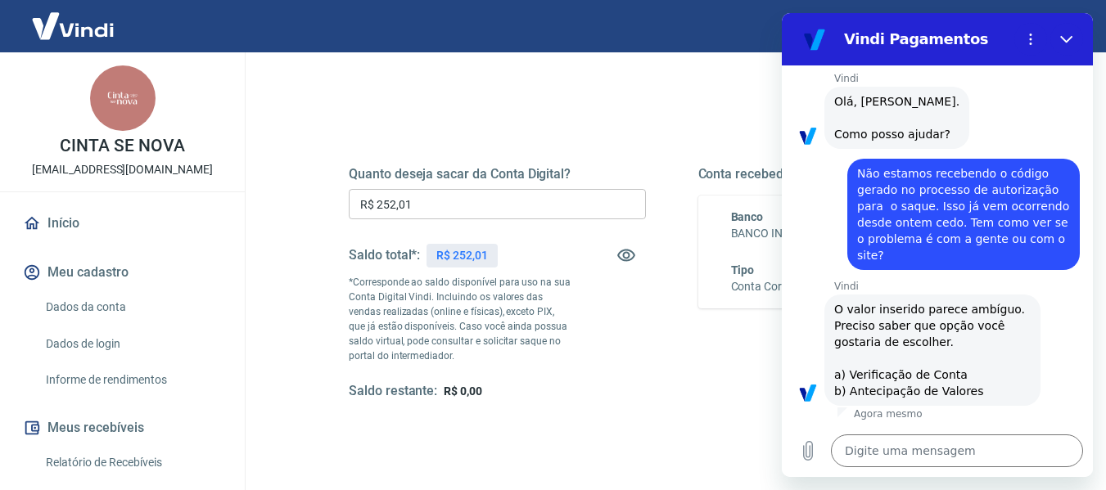
click at [735, 106] on div "Quanto deseja sacar da Conta Digital? R$ 252,01 ​ Saldo total*: R$ 252,01 *Corr…" at bounding box center [671, 291] width 685 height 395
click at [1067, 36] on icon "Fechar" at bounding box center [1066, 39] width 13 height 13
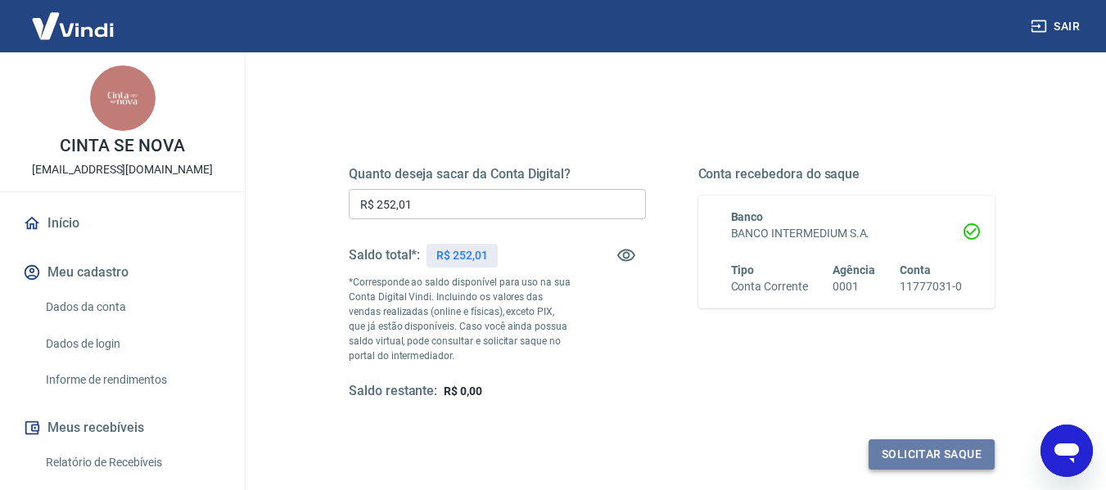
click at [928, 449] on button "Solicitar saque" at bounding box center [931, 455] width 126 height 30
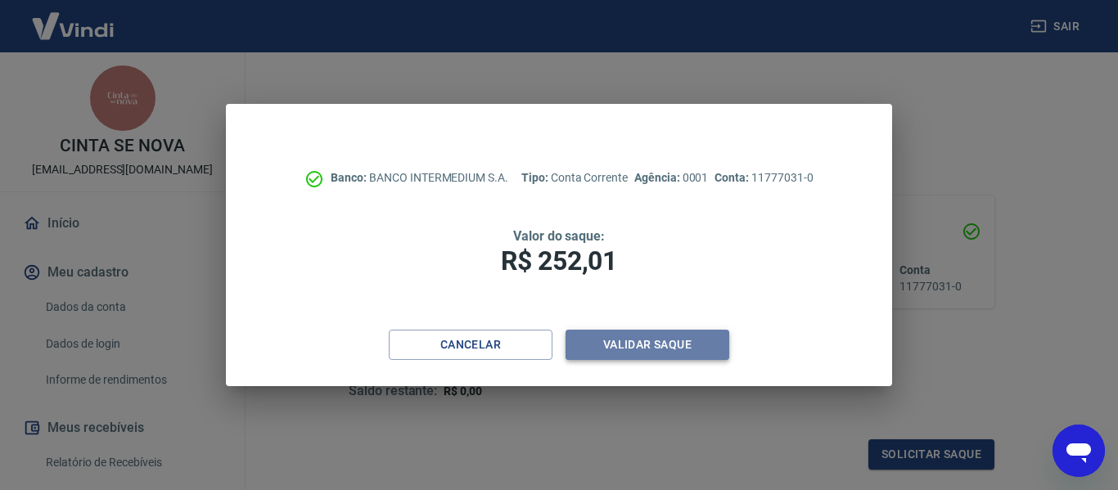
click at [661, 341] on button "Validar saque" at bounding box center [648, 345] width 164 height 30
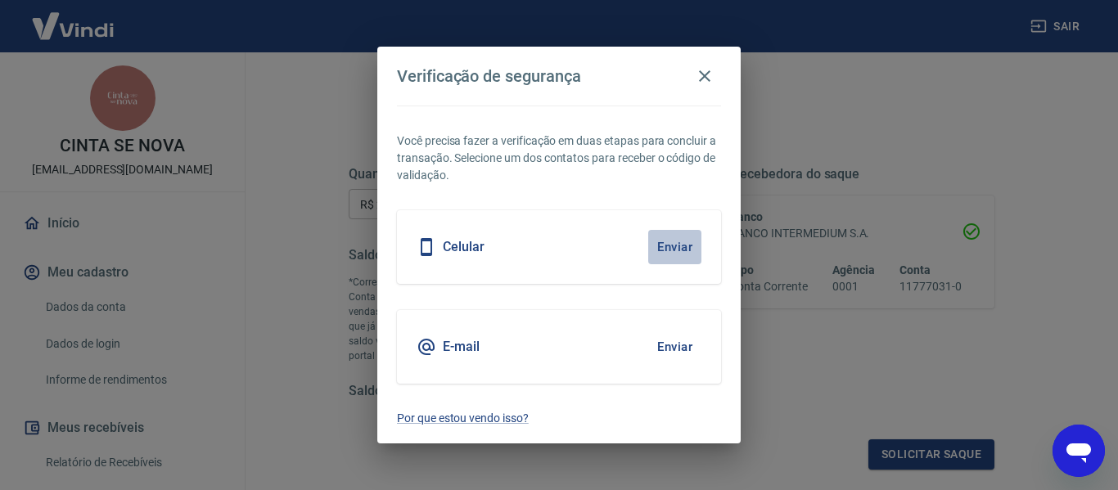
click at [669, 243] on button "Enviar" at bounding box center [674, 247] width 53 height 34
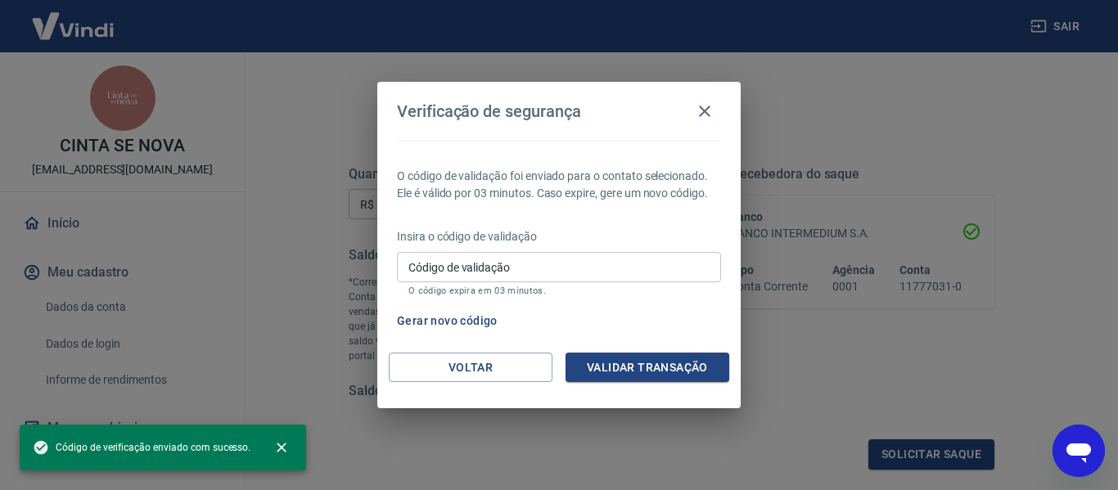
click at [1067, 444] on icon "Abrir janela de mensagens" at bounding box center [1078, 450] width 29 height 29
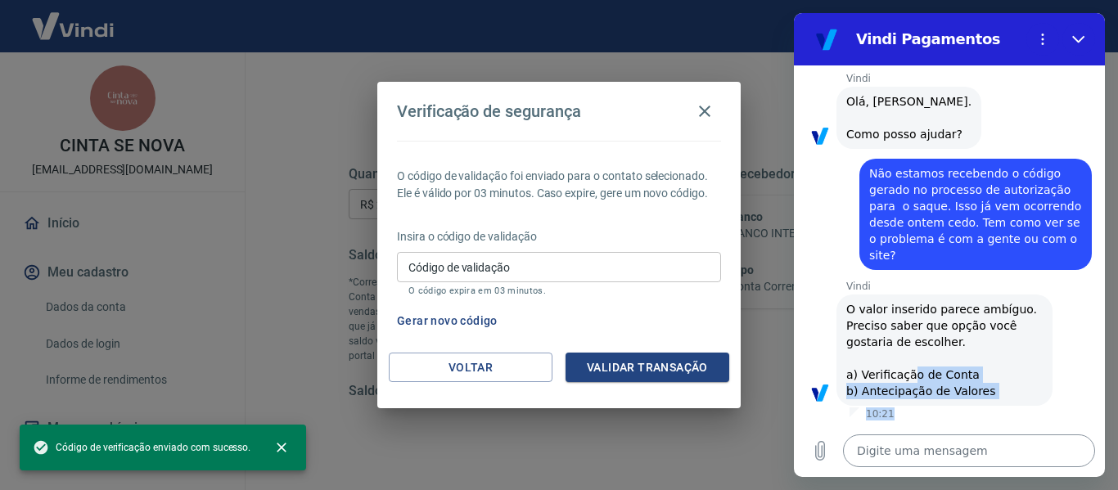
drag, startPoint x: 906, startPoint y: 378, endPoint x: 893, endPoint y: 453, distance: 75.6
click at [893, 453] on div "10:20 diz: Não estamos recebendo o código gerado no processo de autorização par…" at bounding box center [949, 271] width 311 height 412
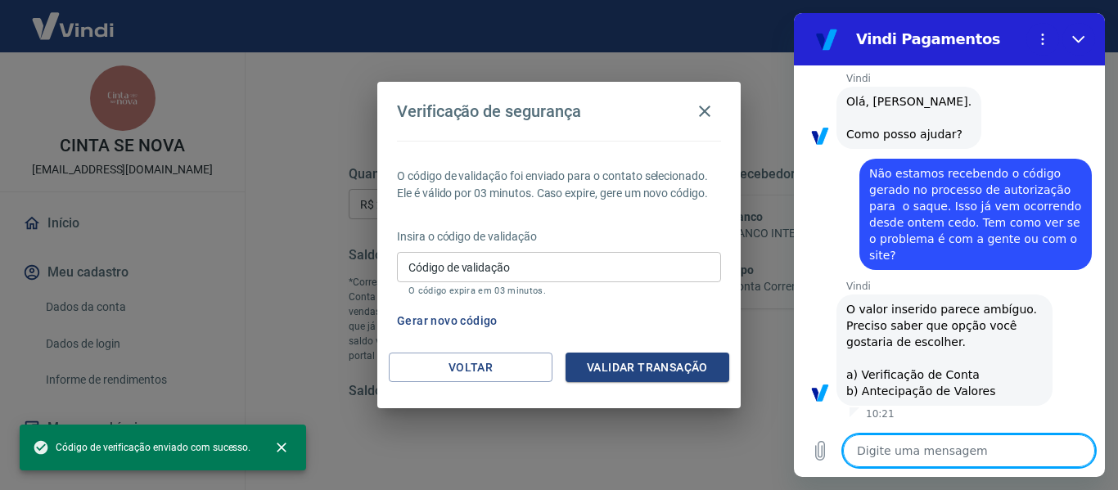
click at [893, 453] on textarea at bounding box center [969, 451] width 252 height 33
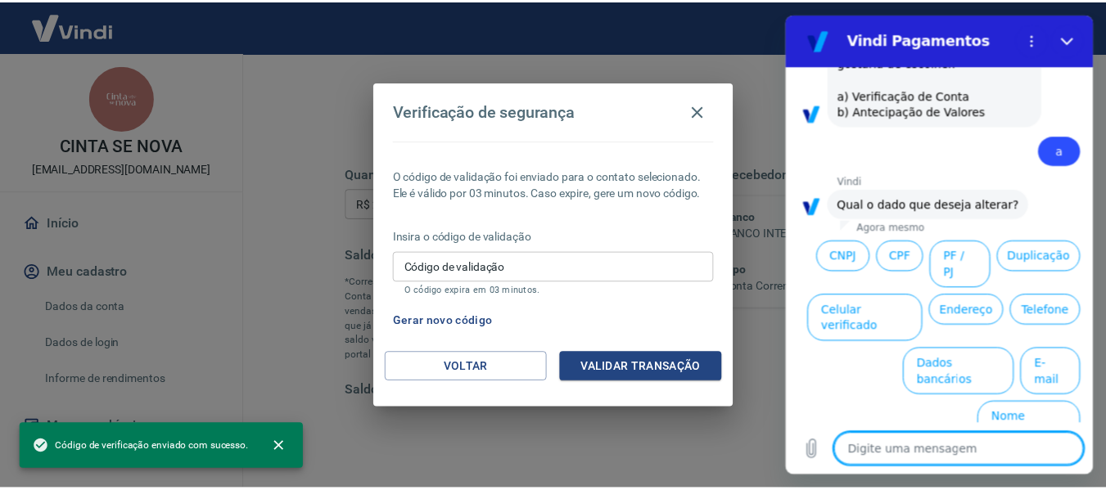
scroll to position [989, 0]
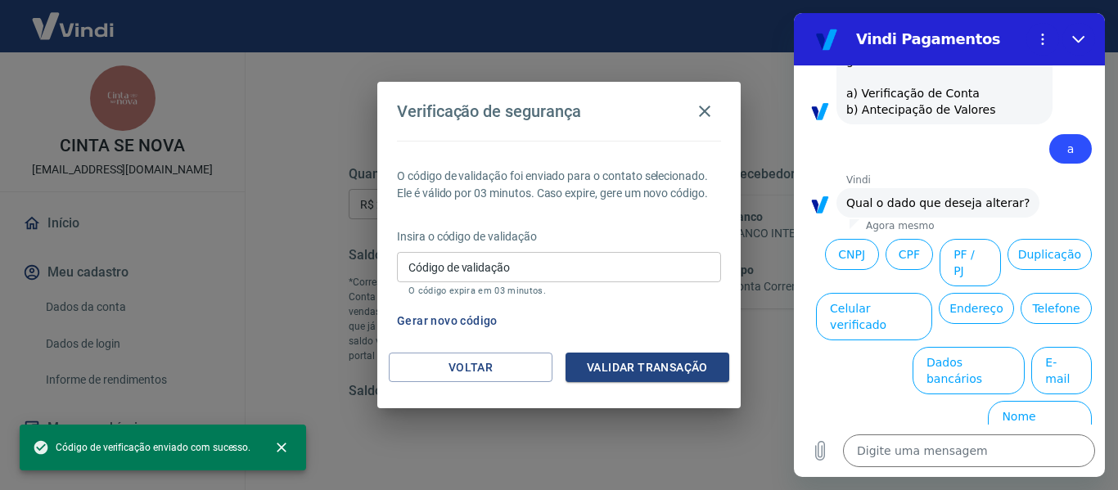
drag, startPoint x: 1899, startPoint y: 366, endPoint x: 1079, endPoint y: 219, distance: 833.3
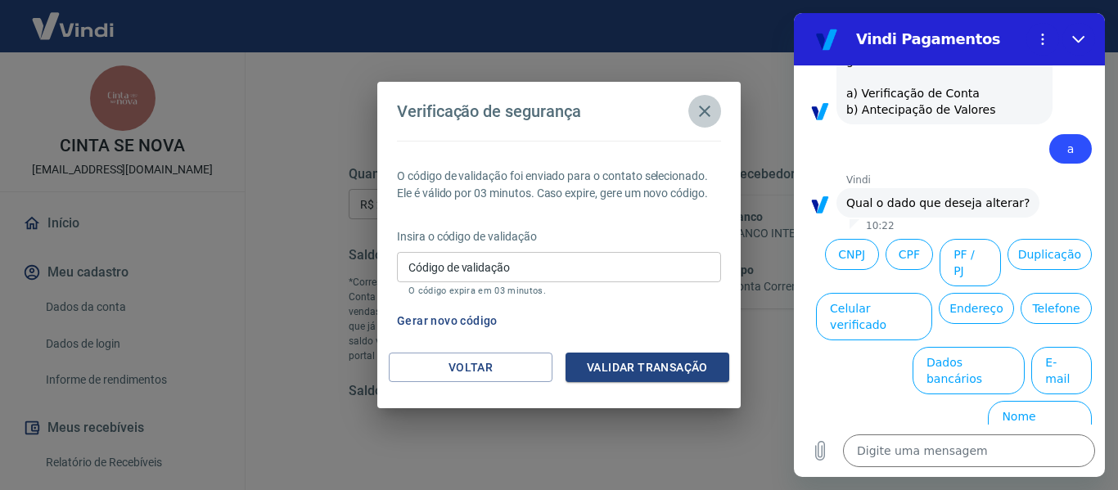
click at [706, 110] on icon "button" at bounding box center [704, 111] width 11 height 11
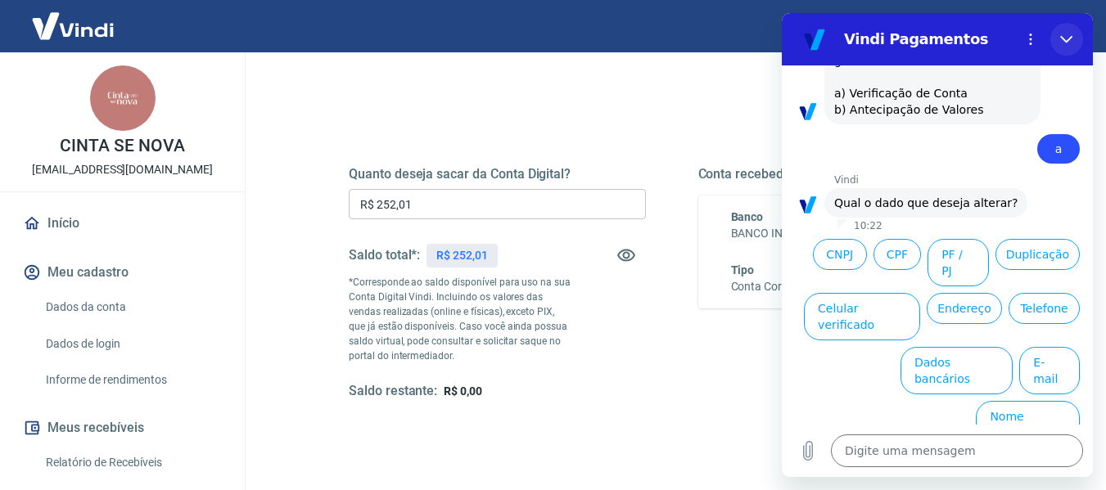
click at [1065, 37] on icon "Fechar" at bounding box center [1066, 39] width 13 height 13
